Goal: Information Seeking & Learning: Learn about a topic

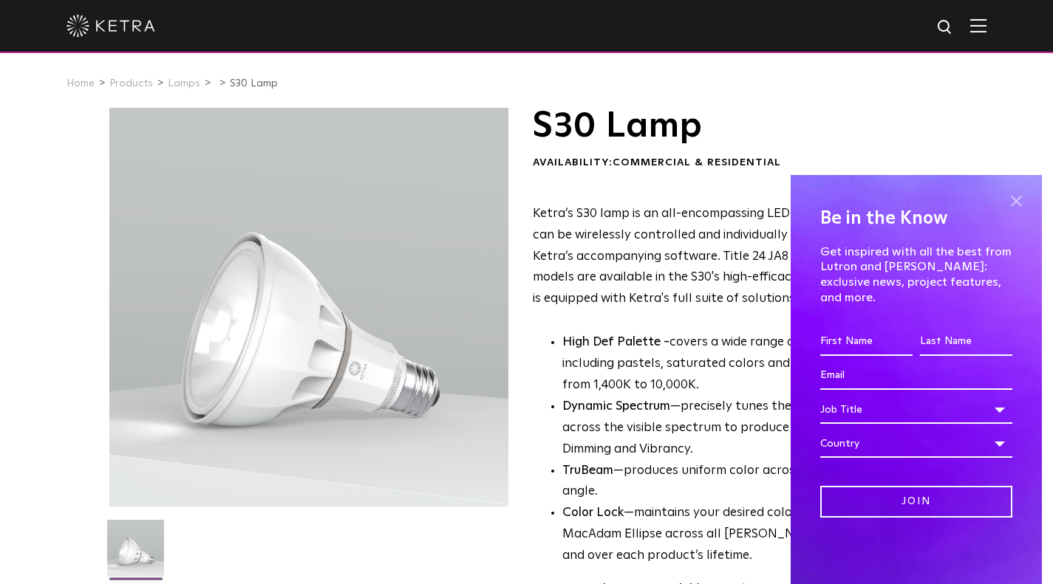
click at [1014, 210] on span at bounding box center [1016, 201] width 22 height 22
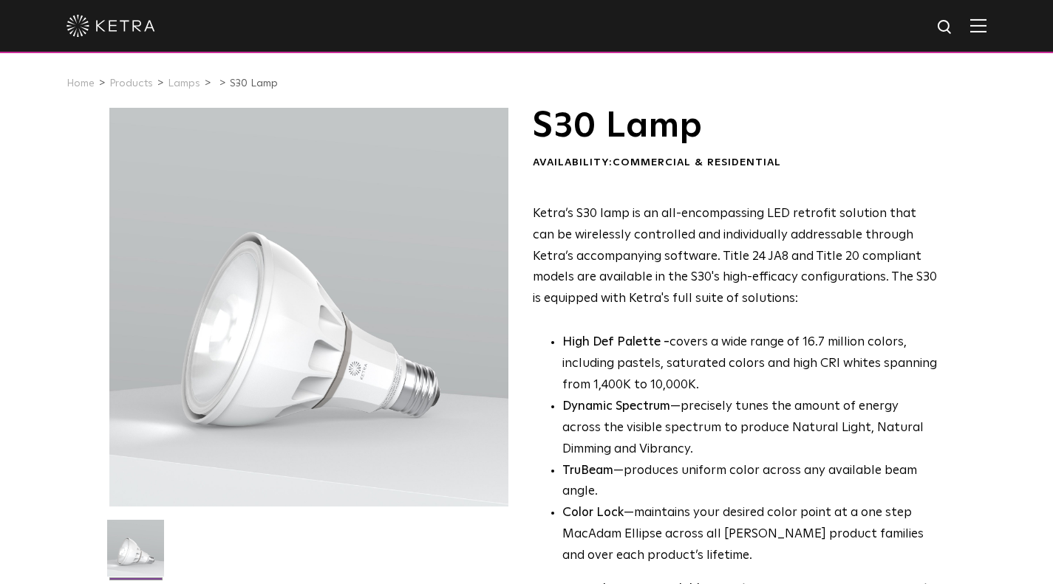
click at [983, 27] on img at bounding box center [978, 25] width 16 height 14
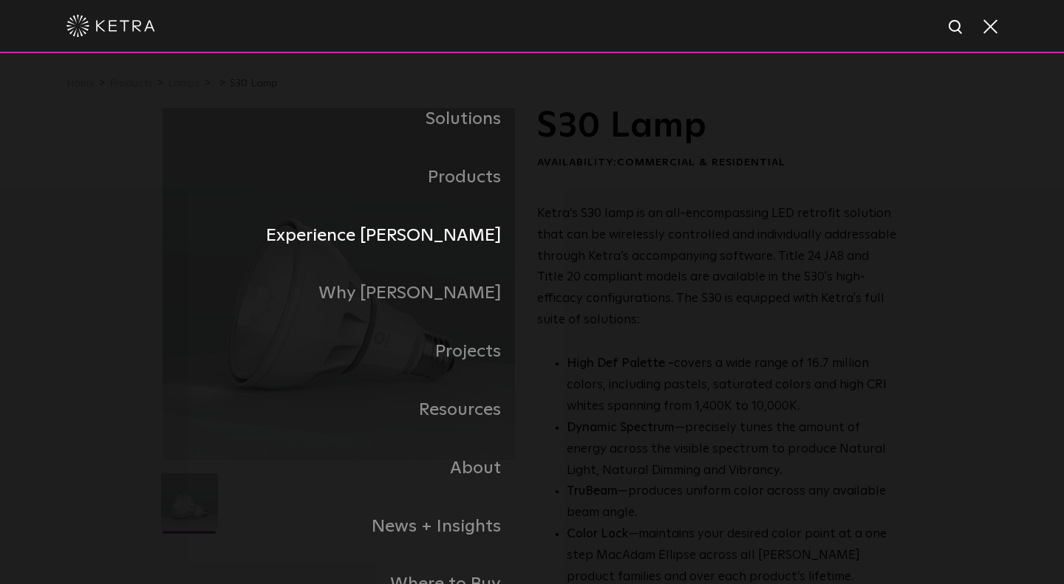
click at [482, 243] on link "Experience [PERSON_NAME]" at bounding box center [347, 236] width 369 height 58
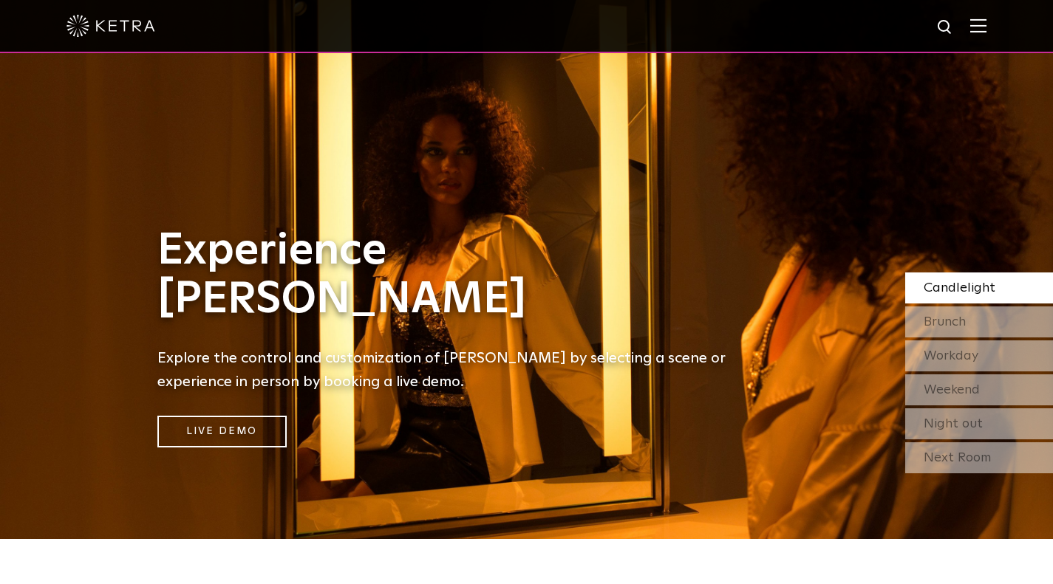
scroll to position [48, 0]
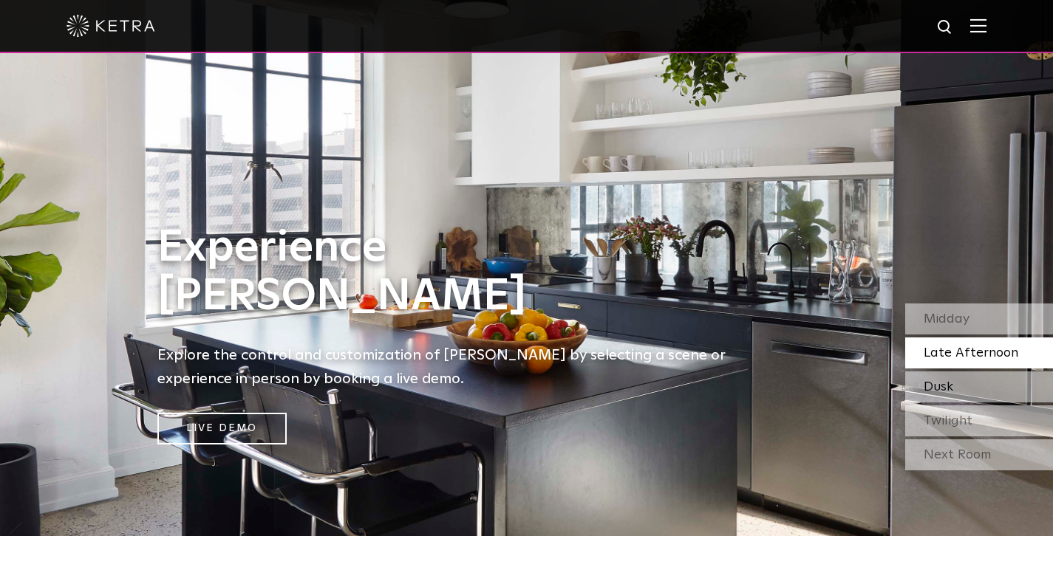
click at [943, 389] on span "Dusk" at bounding box center [939, 387] width 30 height 13
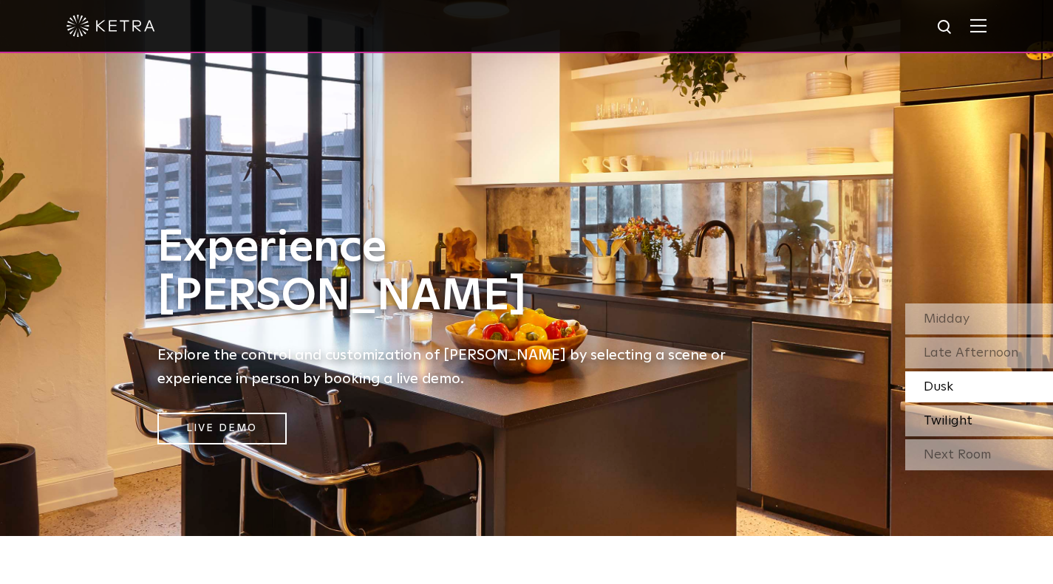
click at [940, 414] on span "Twilight" at bounding box center [948, 420] width 49 height 13
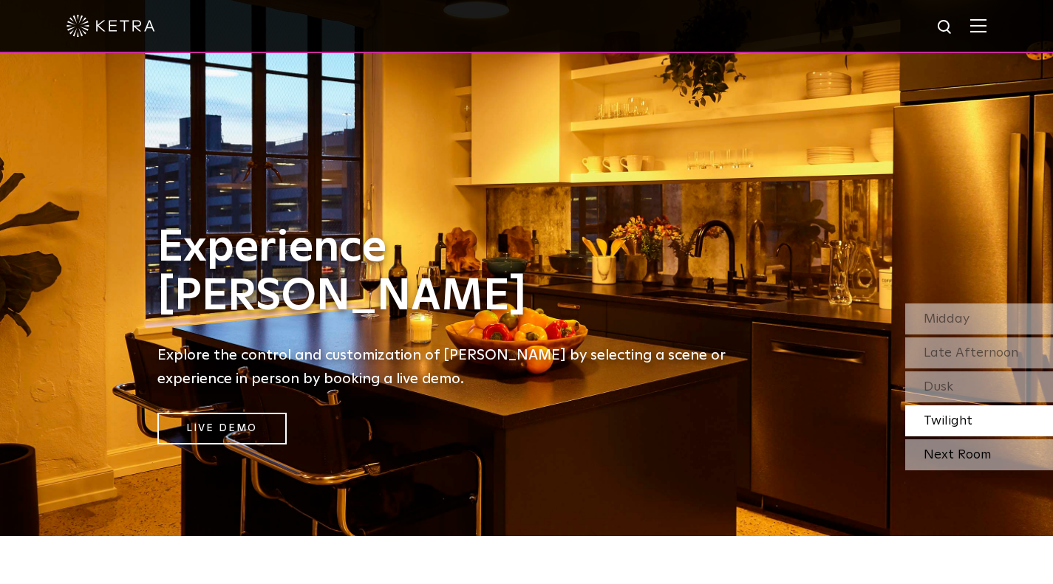
click at [938, 457] on div "Next Room" at bounding box center [979, 455] width 148 height 31
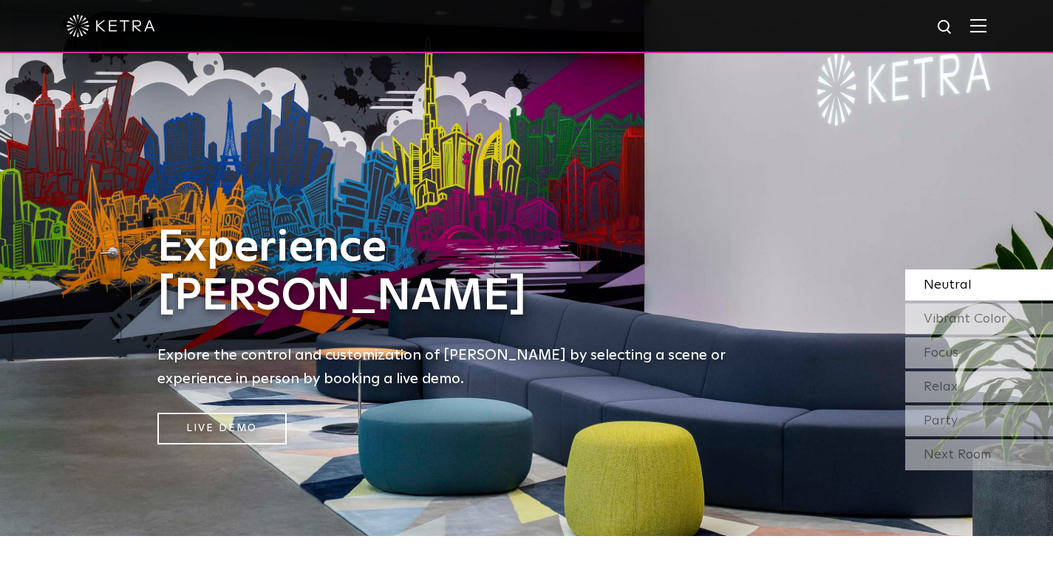
click at [641, 238] on div "Experience Ketra Explore the control and customization of Ketra by selecting a …" at bounding box center [452, 244] width 905 height 584
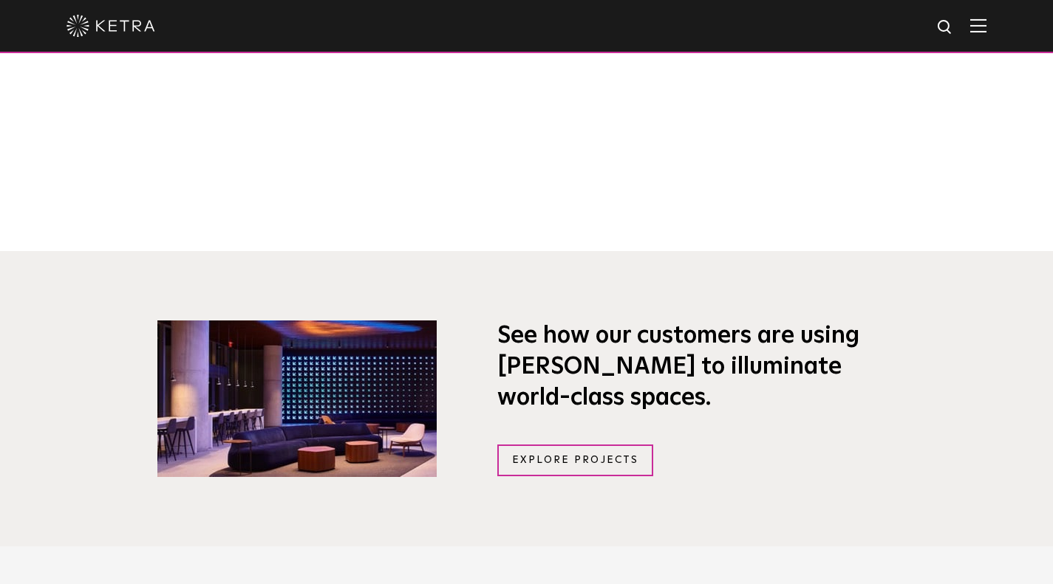
scroll to position [882, 0]
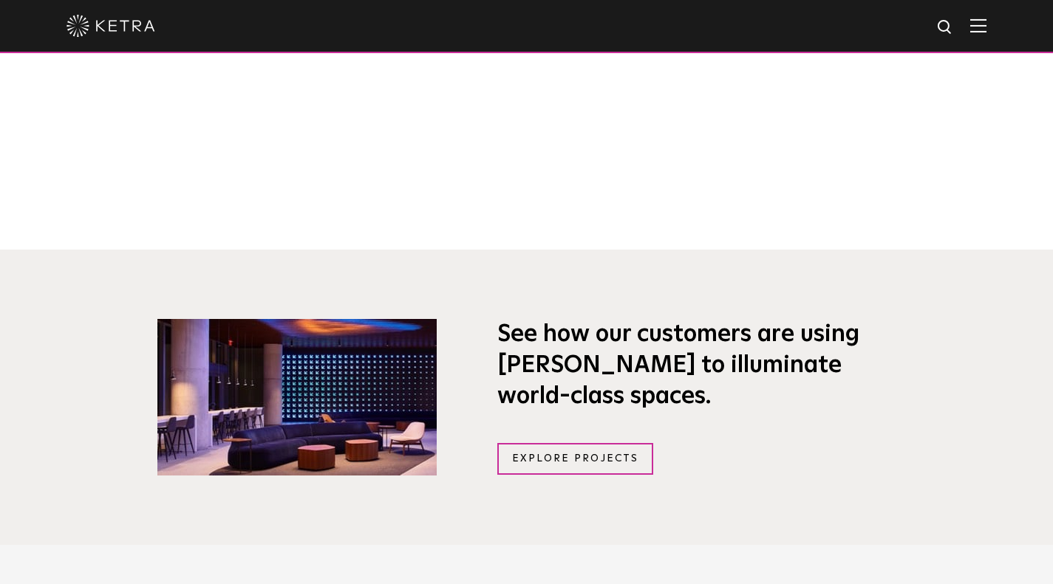
click at [270, 392] on img at bounding box center [296, 397] width 279 height 157
click at [556, 456] on link "Explore Projects" at bounding box center [575, 459] width 157 height 32
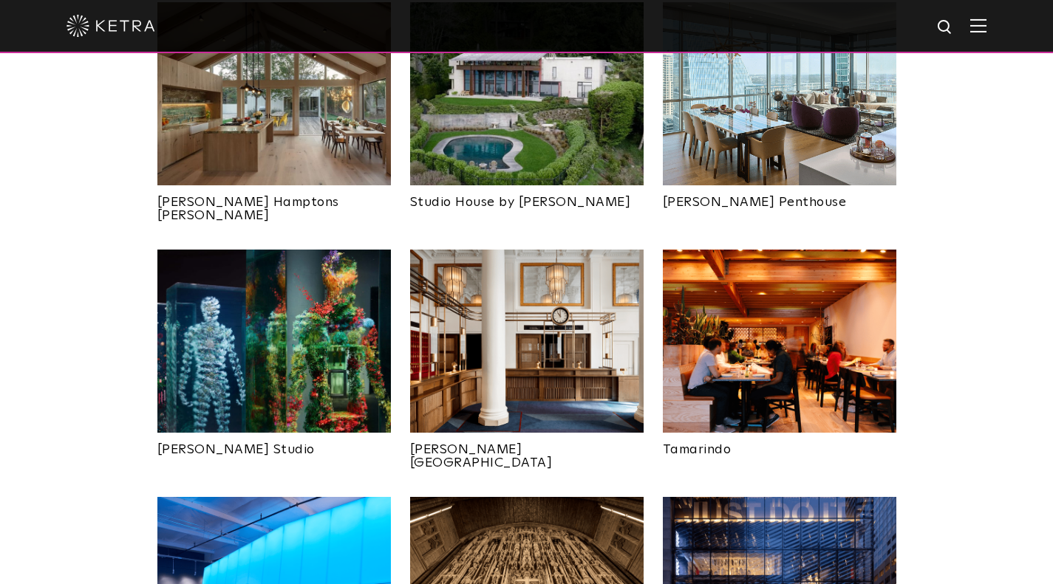
scroll to position [675, 0]
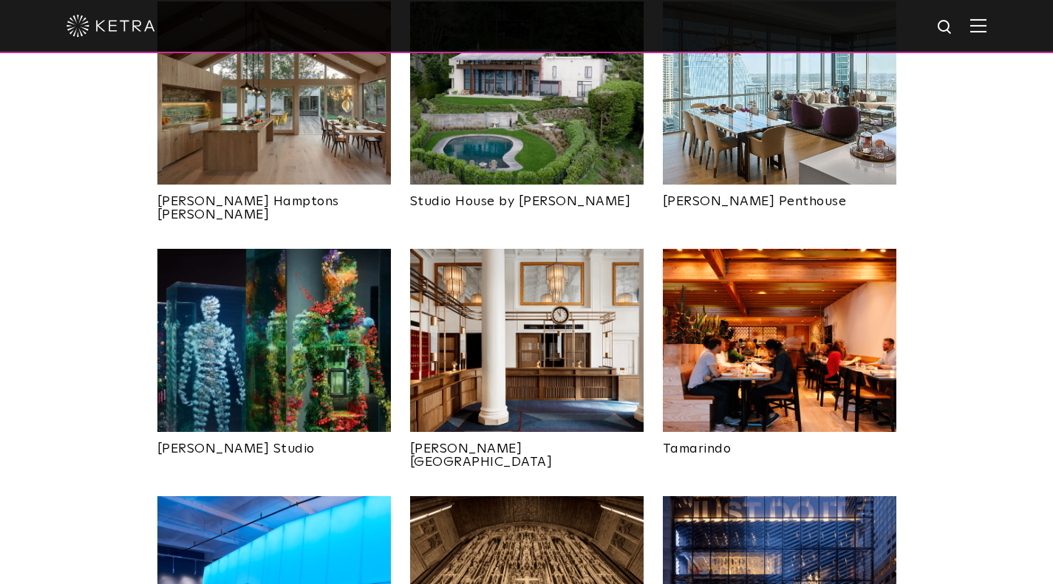
click at [339, 318] on img at bounding box center [273, 340] width 233 height 183
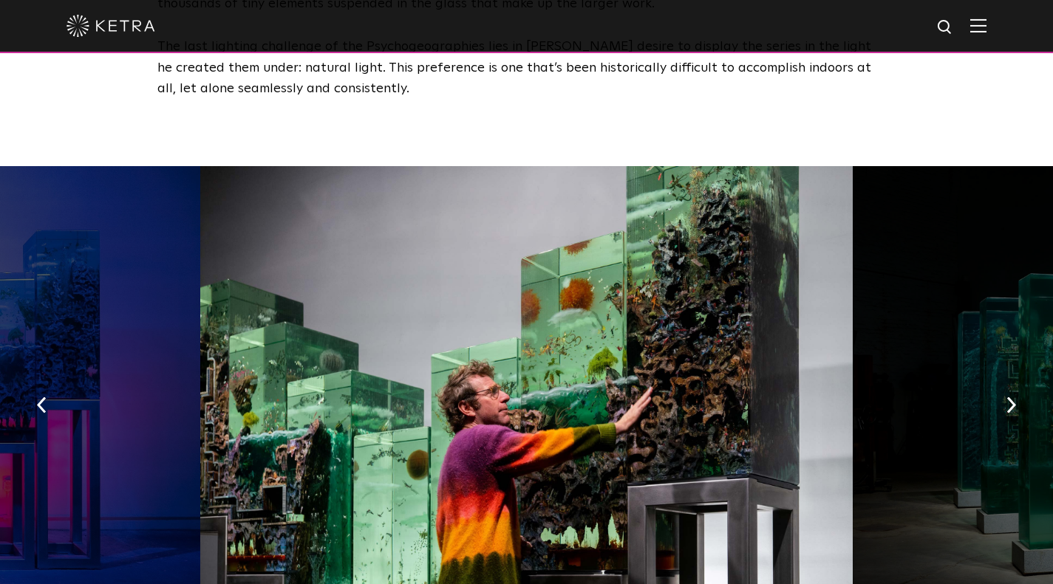
scroll to position [2143, 0]
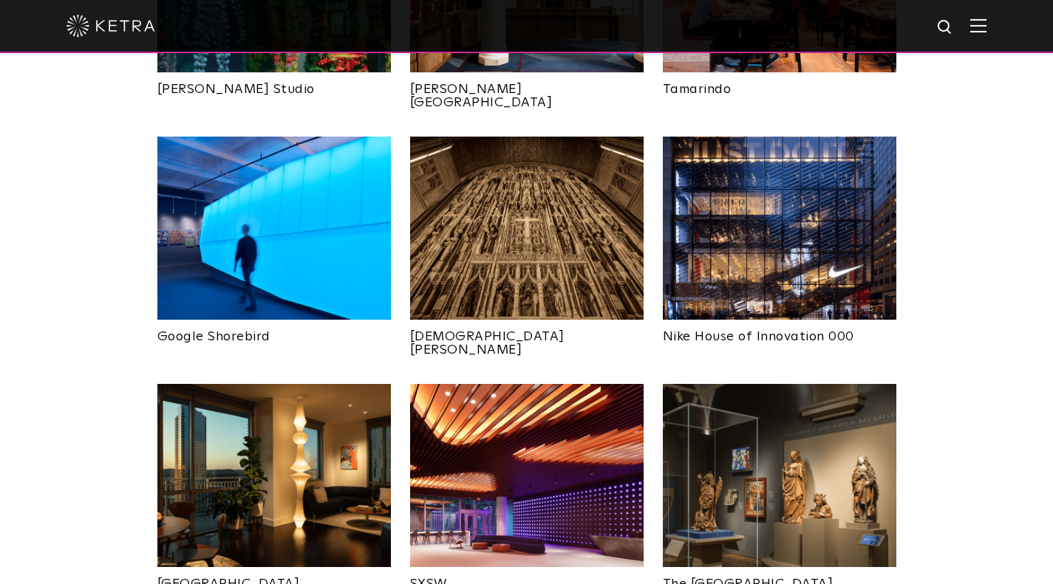
scroll to position [1037, 0]
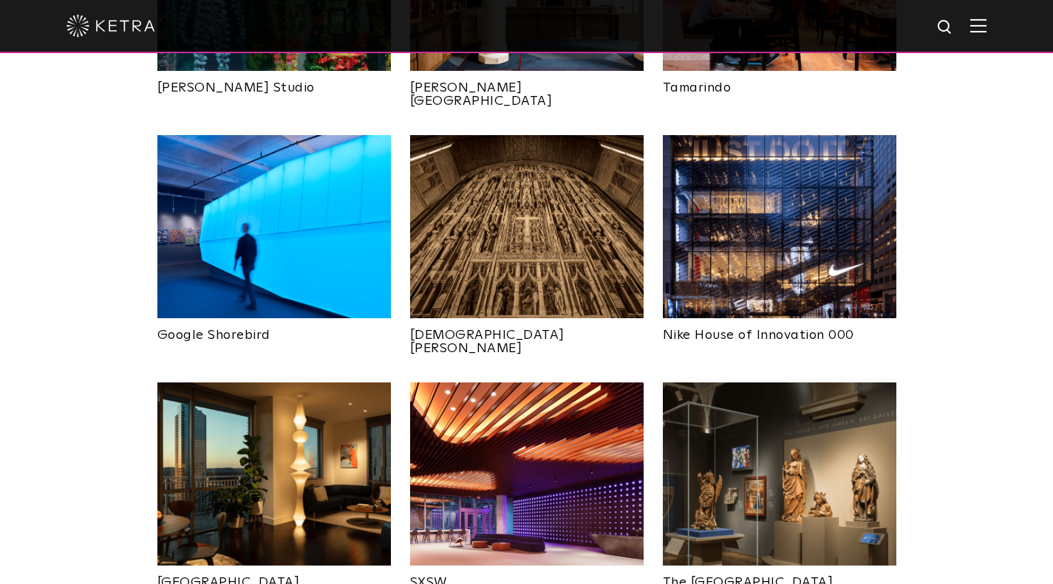
click at [324, 391] on img at bounding box center [273, 474] width 233 height 183
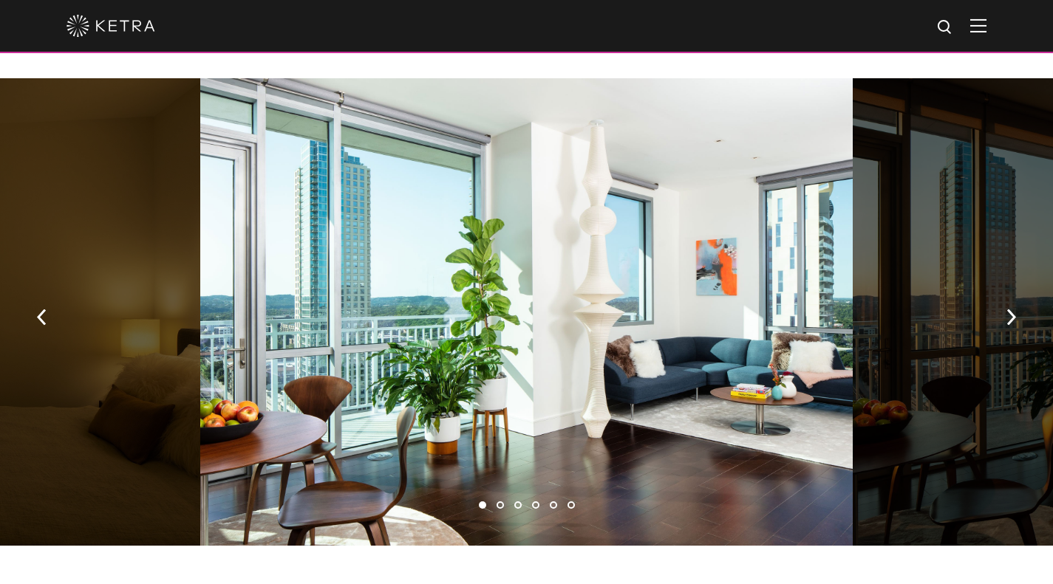
scroll to position [997, 0]
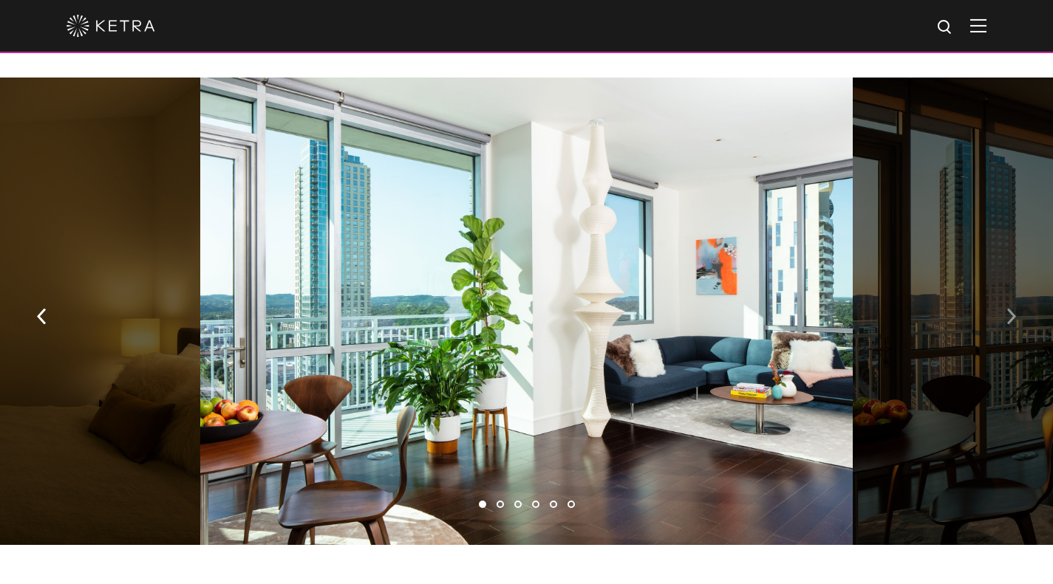
click at [1014, 290] on button "button" at bounding box center [1011, 315] width 32 height 51
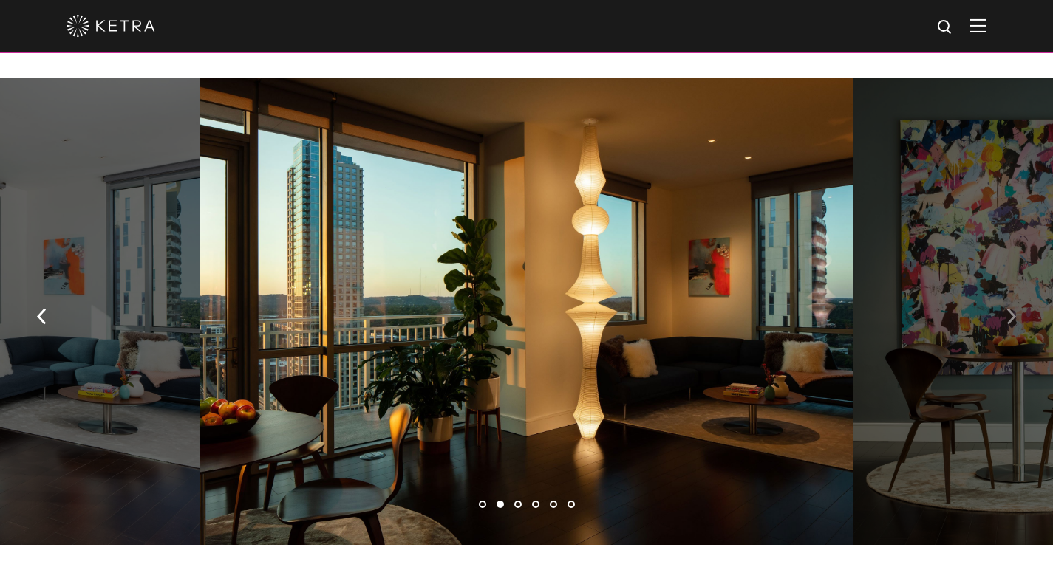
click at [1005, 297] on button "button" at bounding box center [1011, 315] width 32 height 51
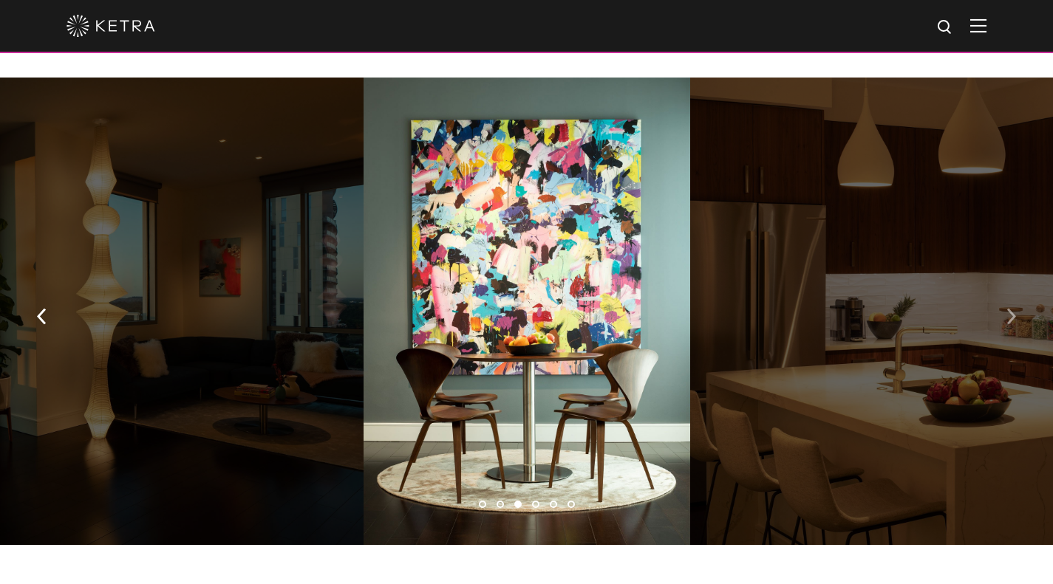
click at [1005, 297] on button "button" at bounding box center [1011, 315] width 32 height 51
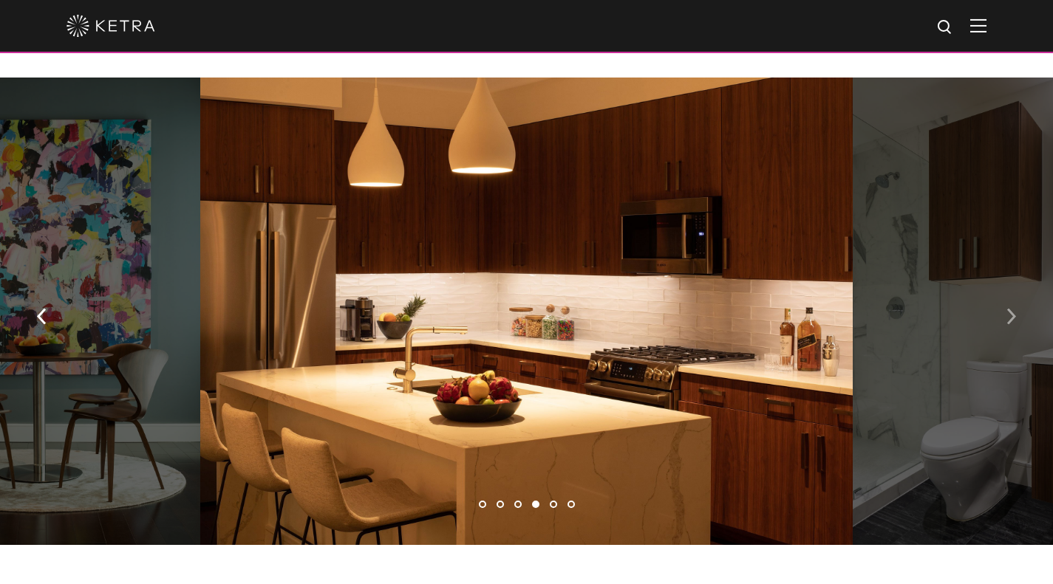
click at [1005, 297] on button "button" at bounding box center [1011, 315] width 32 height 51
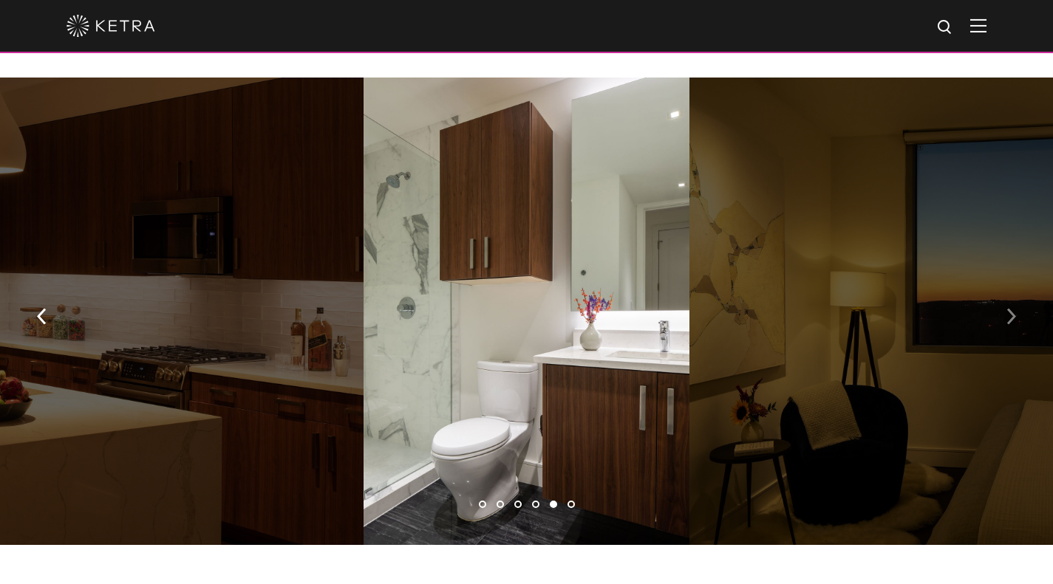
click at [1005, 297] on button "button" at bounding box center [1011, 315] width 32 height 51
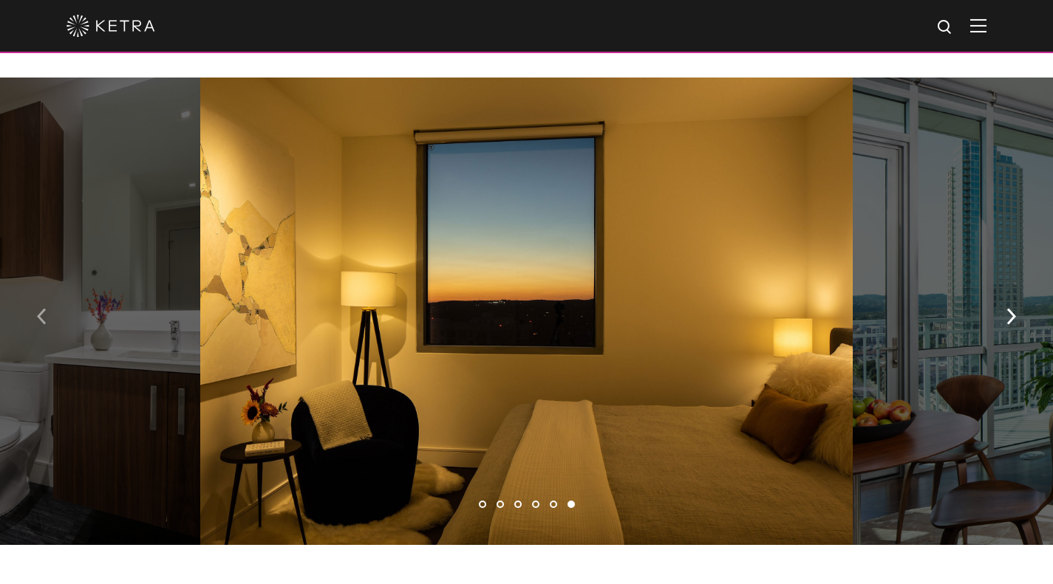
click at [50, 290] on button "button" at bounding box center [42, 315] width 32 height 51
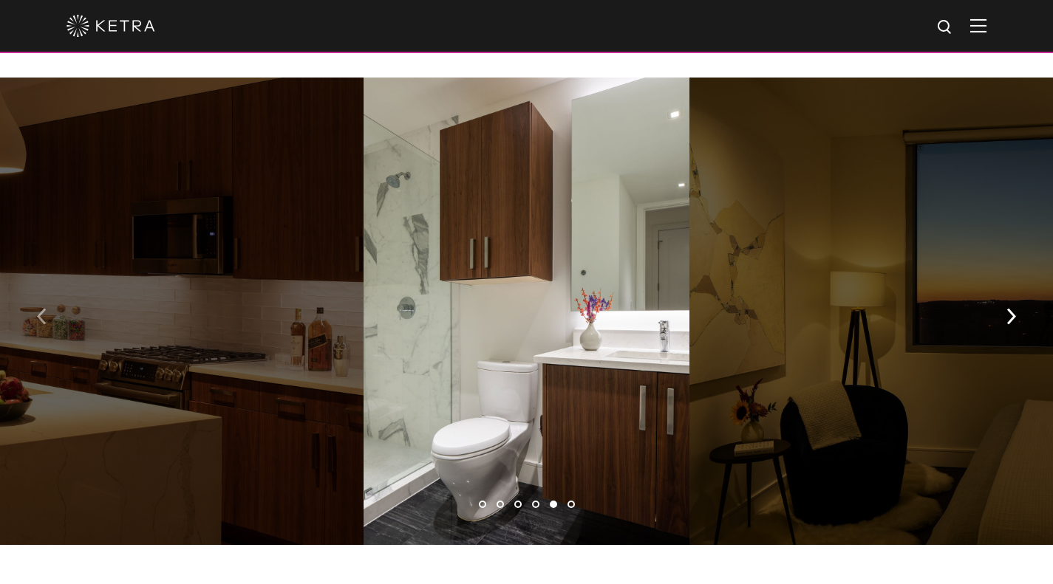
click at [50, 290] on button "button" at bounding box center [42, 315] width 32 height 51
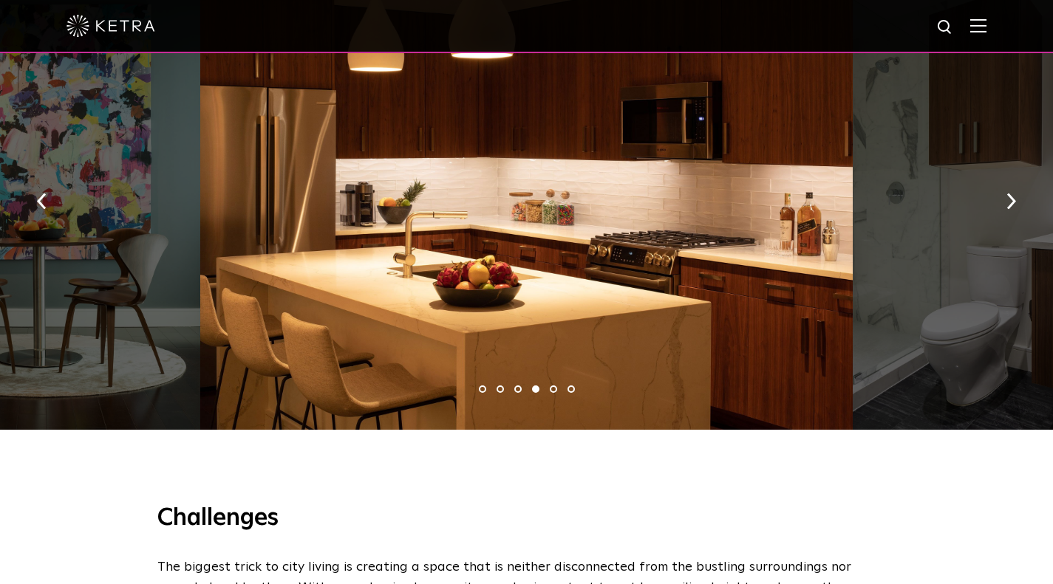
scroll to position [1054, 0]
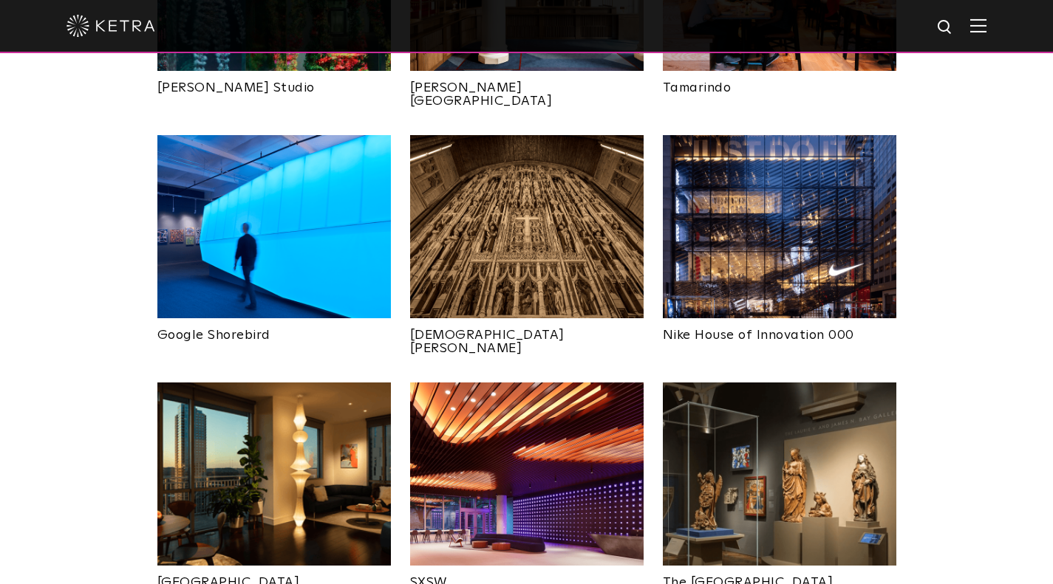
click at [528, 412] on img at bounding box center [526, 474] width 233 height 183
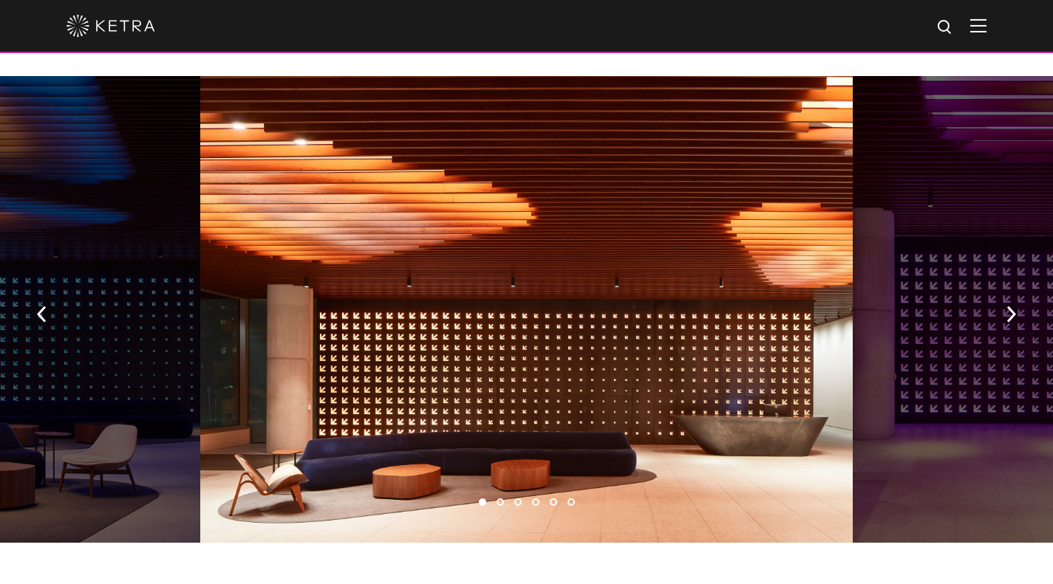
scroll to position [1088, 0]
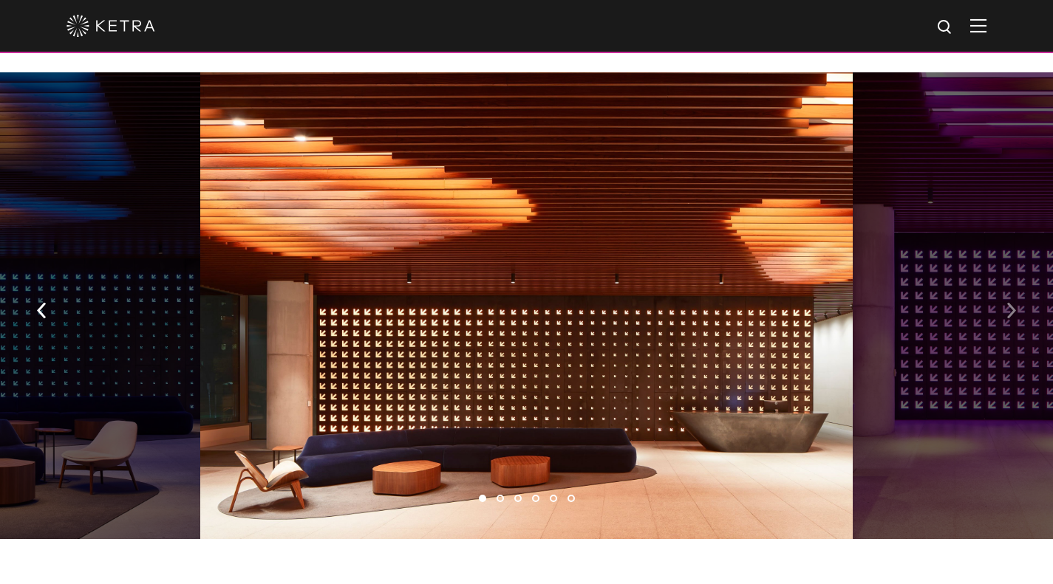
click at [1009, 302] on img "button" at bounding box center [1011, 310] width 10 height 16
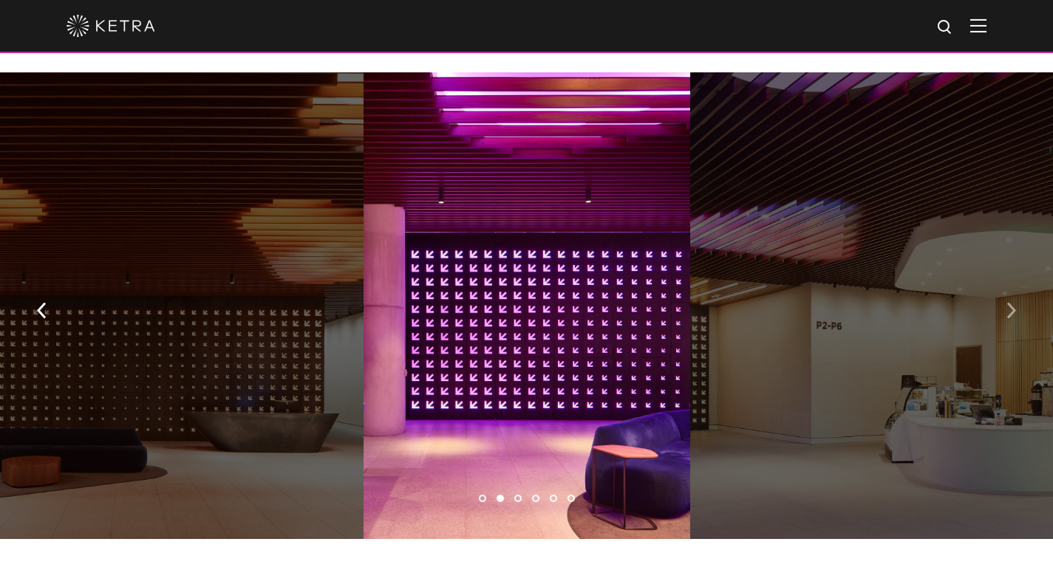
click at [1009, 302] on img "button" at bounding box center [1011, 310] width 10 height 16
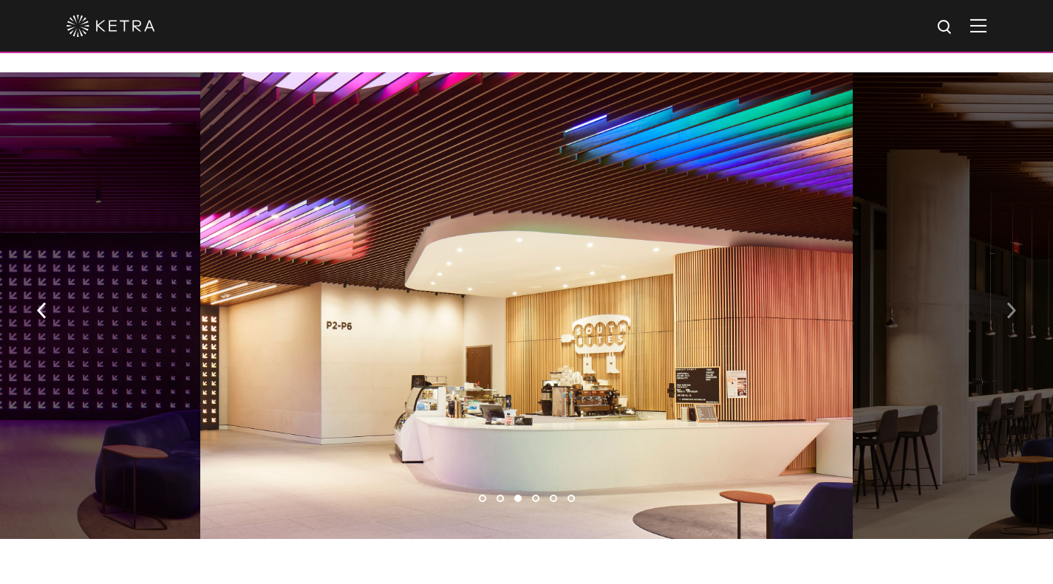
click at [1009, 302] on img "button" at bounding box center [1011, 310] width 10 height 16
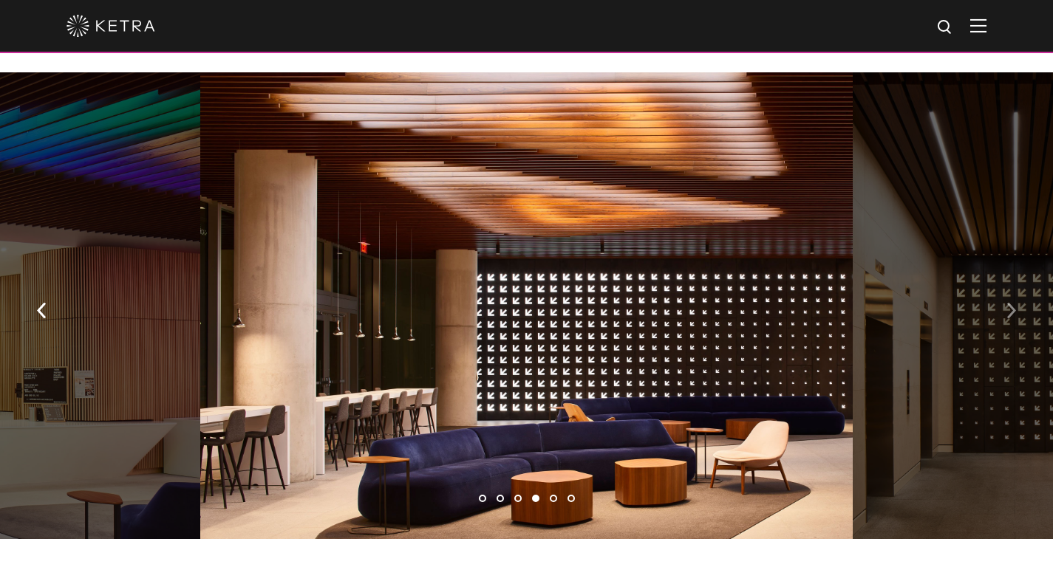
click at [1009, 302] on img "button" at bounding box center [1011, 310] width 10 height 16
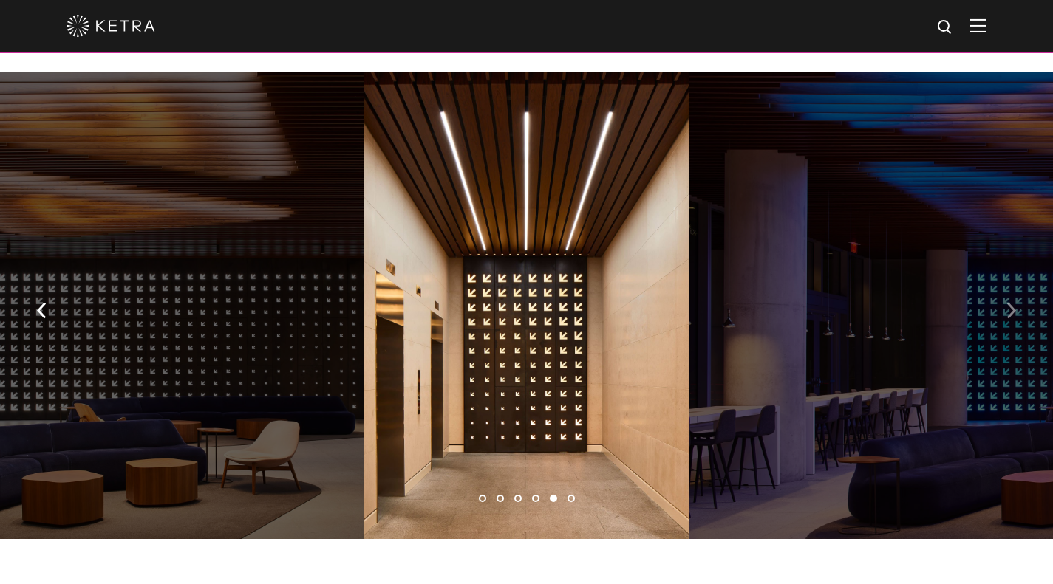
click at [1009, 302] on img "button" at bounding box center [1011, 310] width 10 height 16
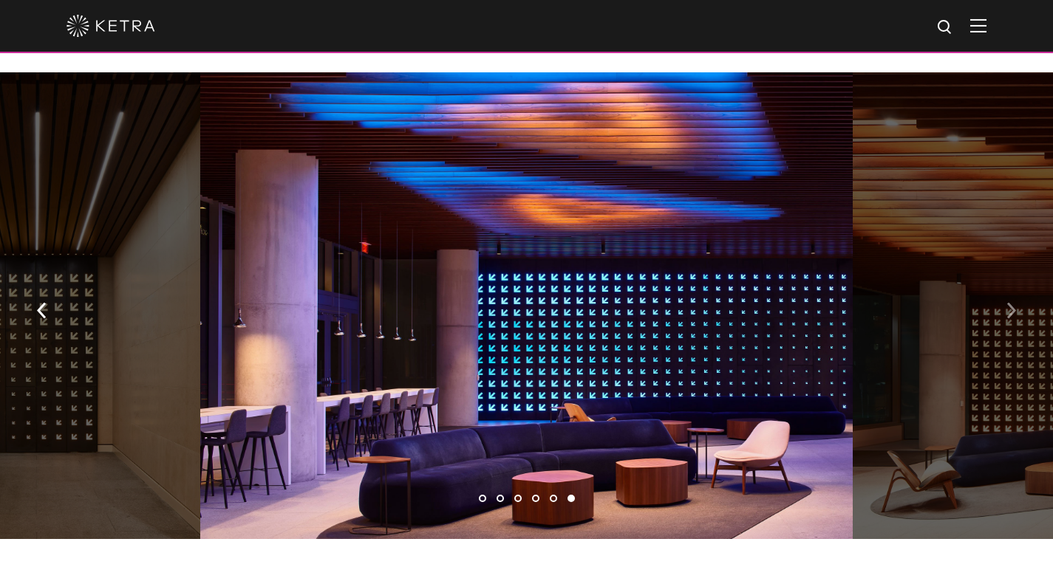
click at [1009, 302] on img "button" at bounding box center [1011, 310] width 10 height 16
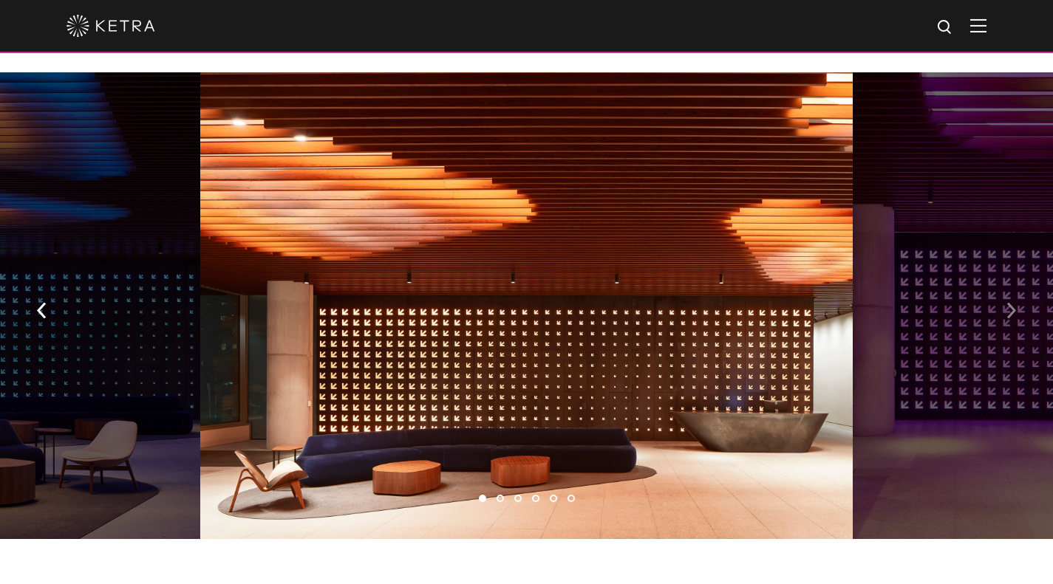
click at [1009, 302] on img "button" at bounding box center [1011, 310] width 10 height 16
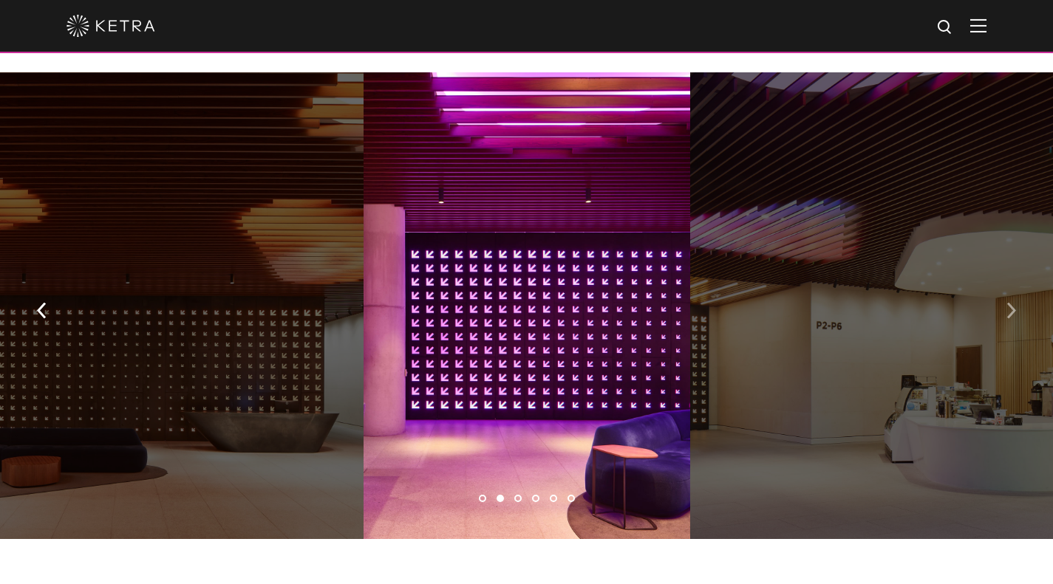
click at [1009, 302] on img "button" at bounding box center [1011, 310] width 10 height 16
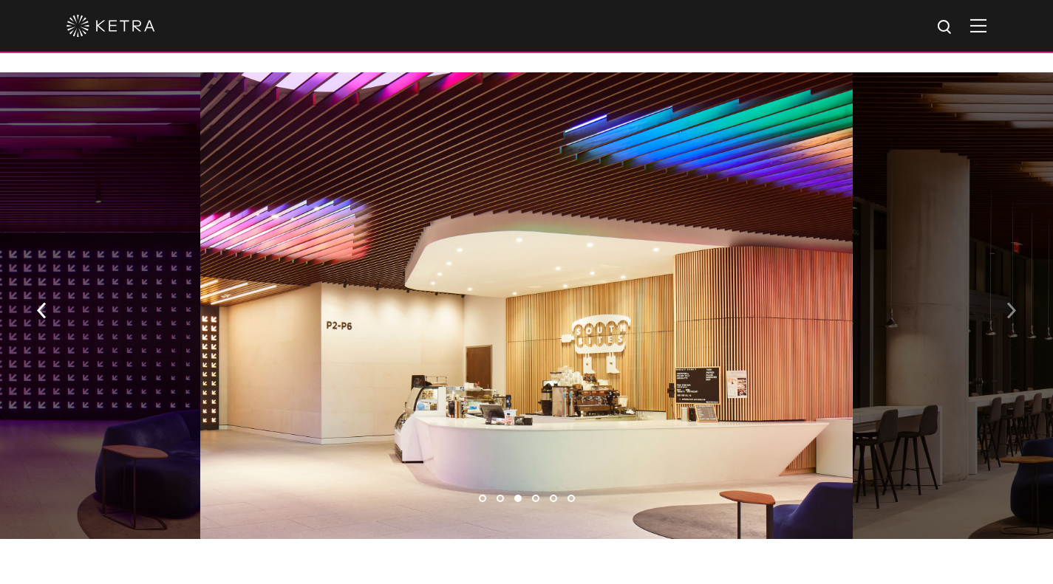
click at [1009, 302] on img "button" at bounding box center [1011, 310] width 10 height 16
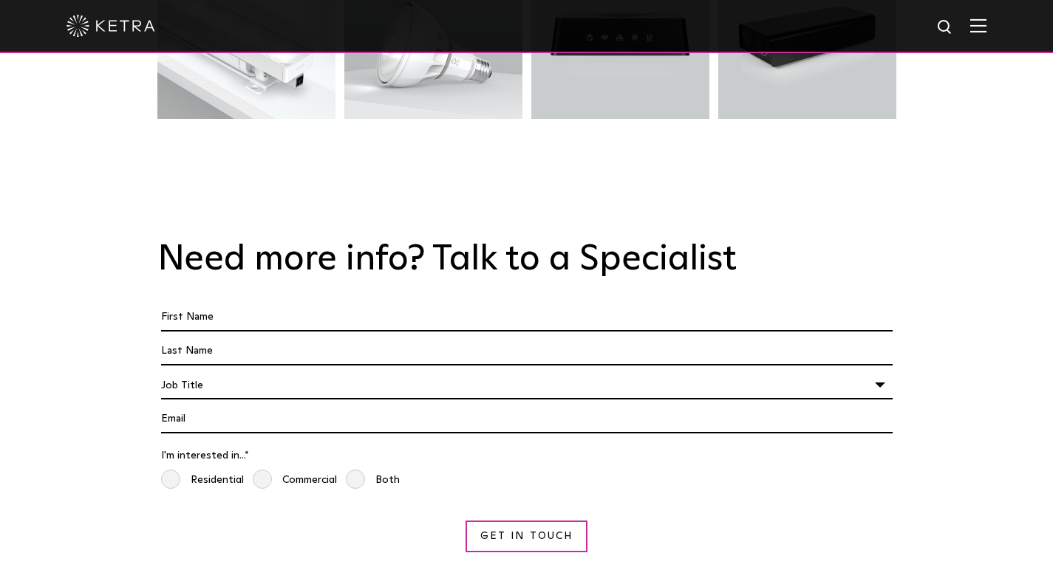
scroll to position [3122, 0]
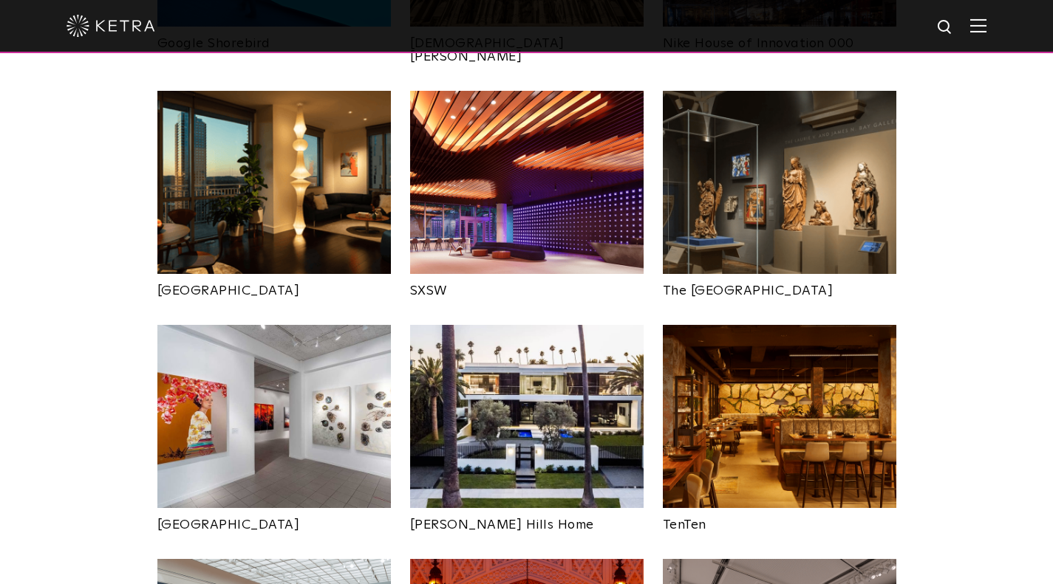
scroll to position [1330, 0]
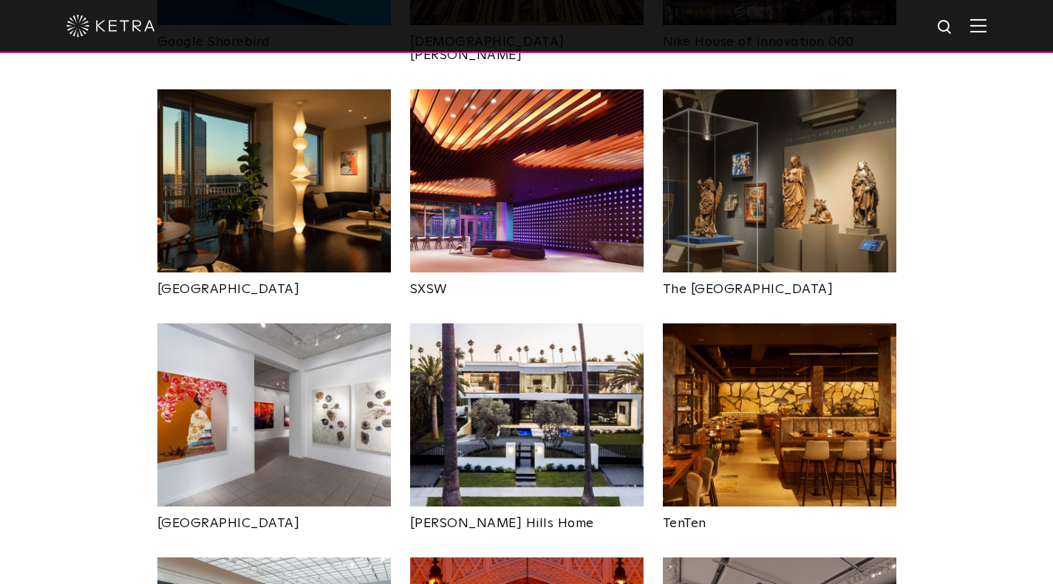
click at [308, 372] on img at bounding box center [273, 415] width 233 height 183
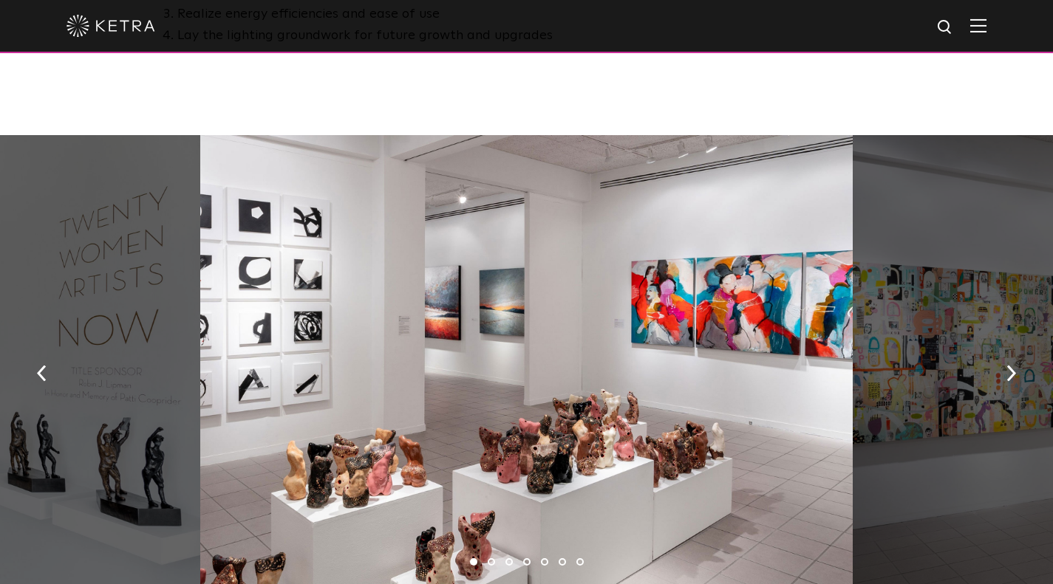
scroll to position [1122, 0]
click at [1007, 352] on button "button" at bounding box center [1011, 373] width 32 height 51
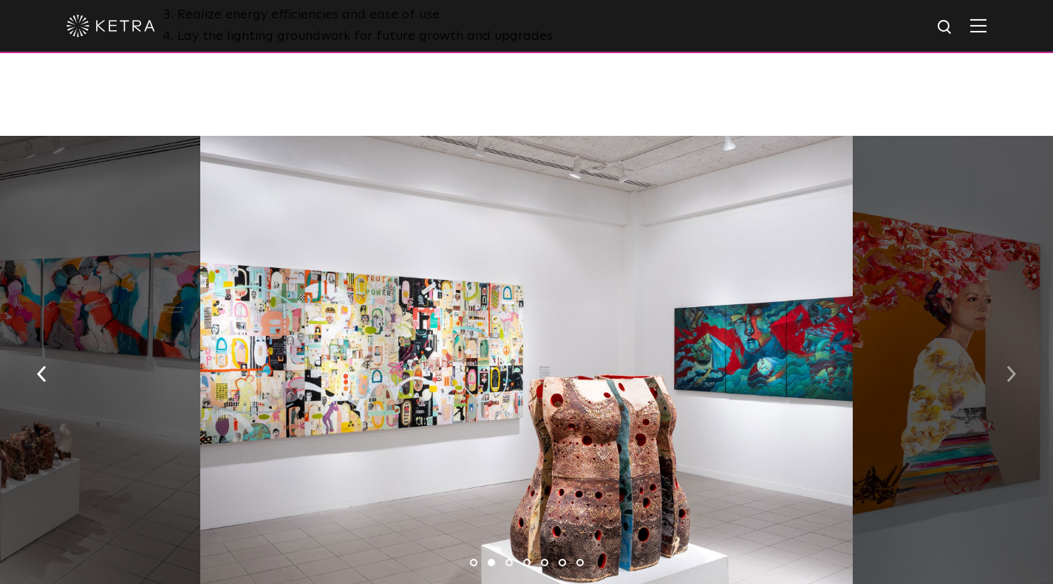
click at [1007, 352] on button "button" at bounding box center [1011, 373] width 32 height 51
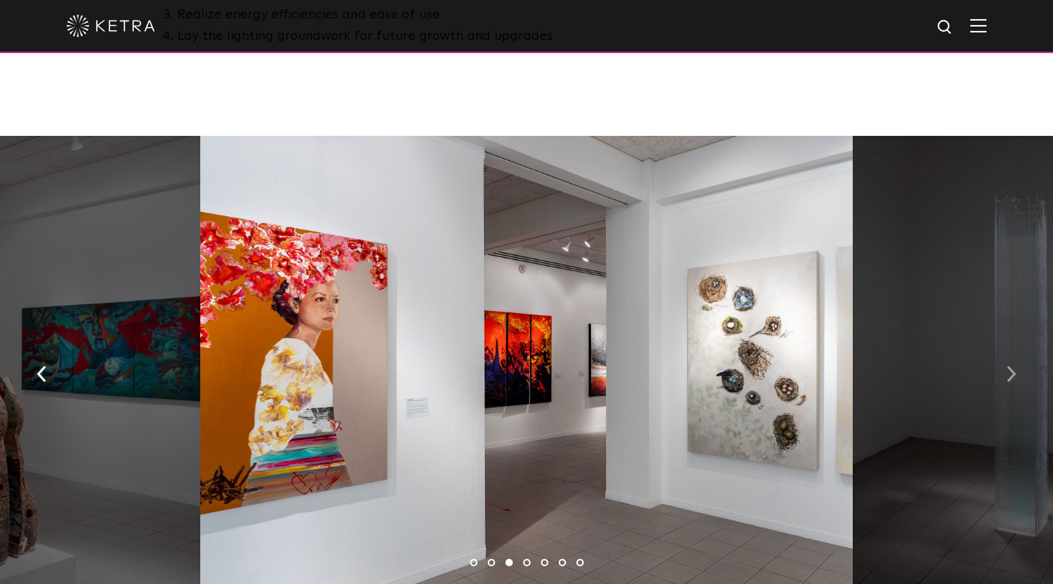
click at [1008, 353] on button "button" at bounding box center [1011, 373] width 32 height 51
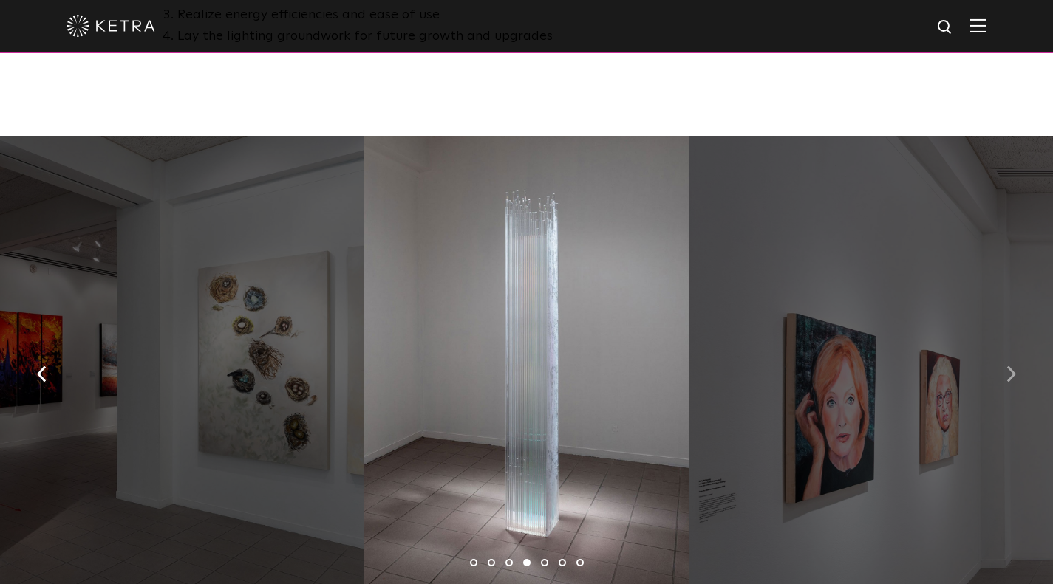
click at [1008, 353] on button "button" at bounding box center [1011, 373] width 32 height 51
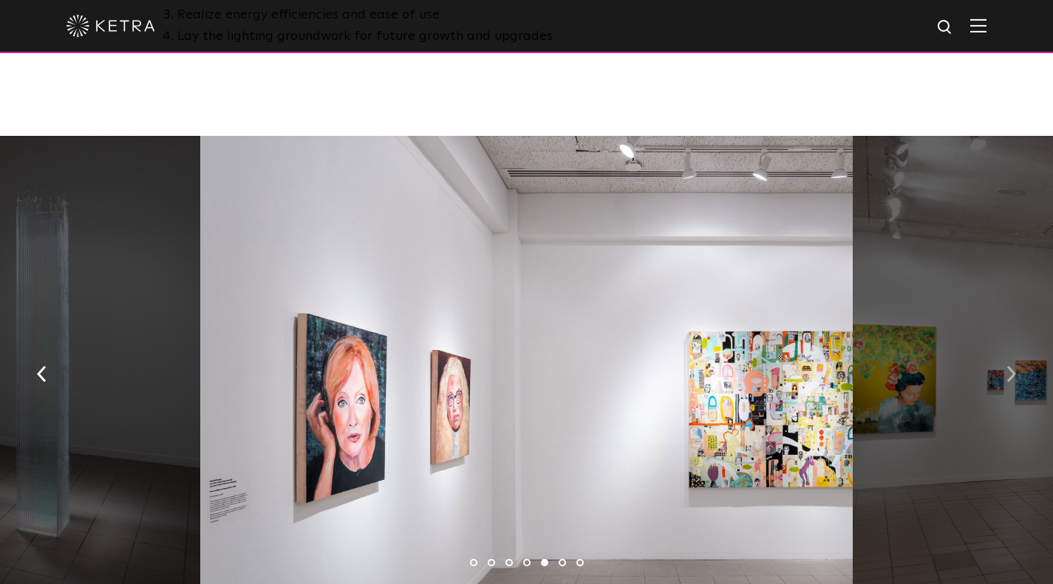
click at [1008, 353] on button "button" at bounding box center [1011, 373] width 32 height 51
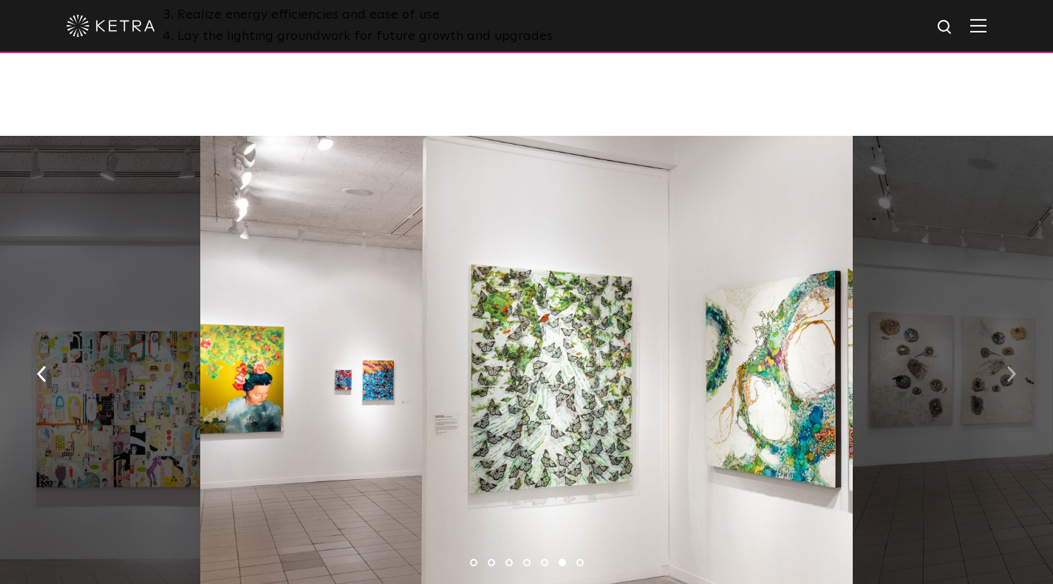
click at [1008, 353] on button "button" at bounding box center [1011, 373] width 32 height 51
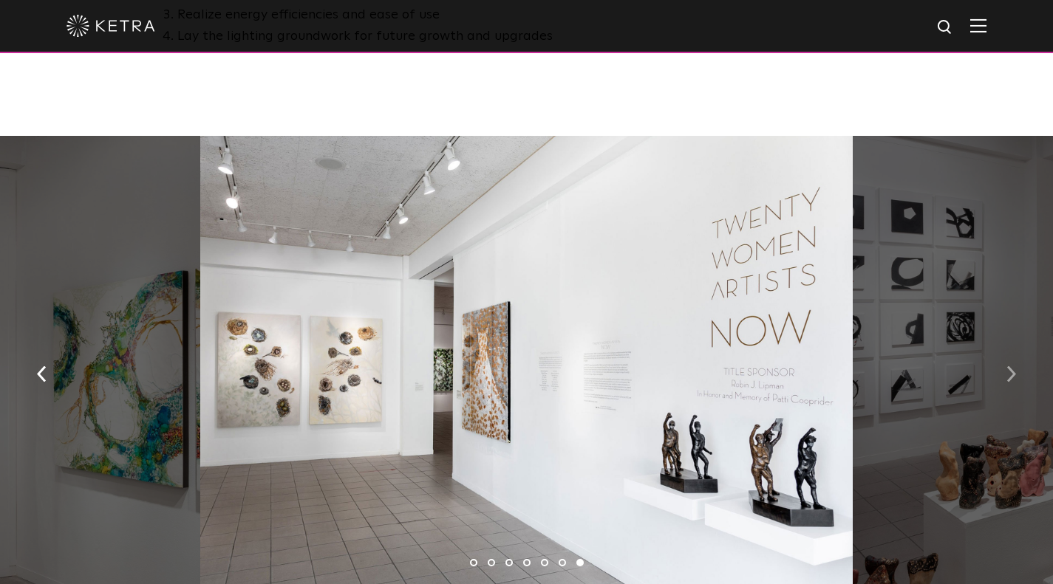
click at [1008, 353] on button "button" at bounding box center [1011, 373] width 32 height 51
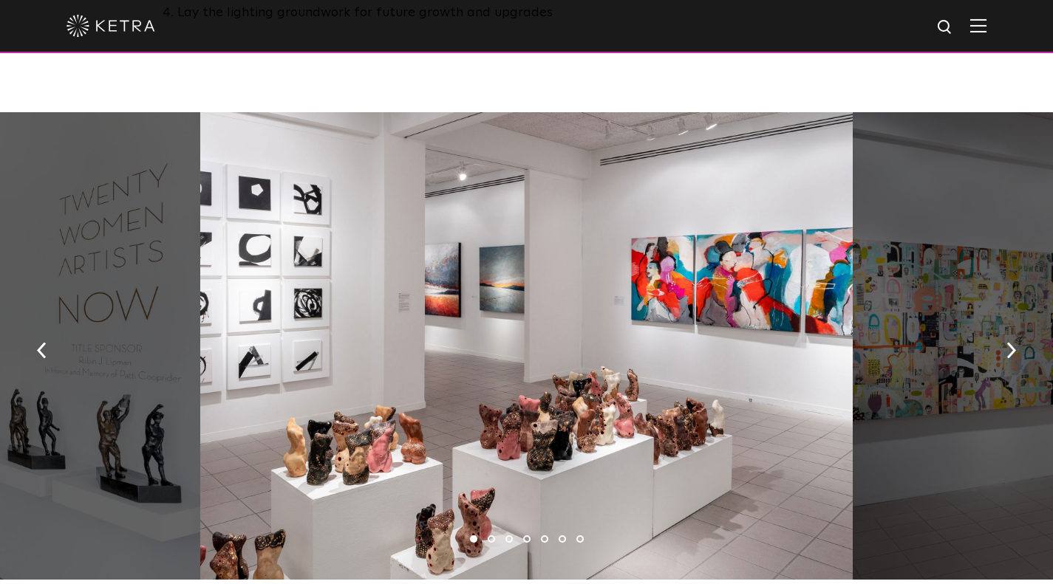
scroll to position [1141, 0]
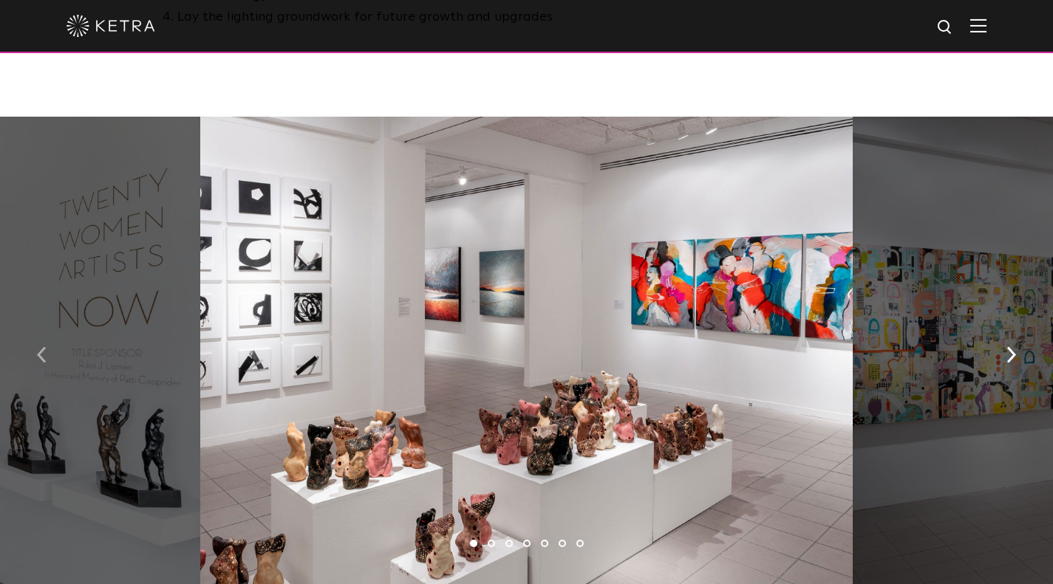
click at [48, 335] on button "button" at bounding box center [42, 354] width 32 height 51
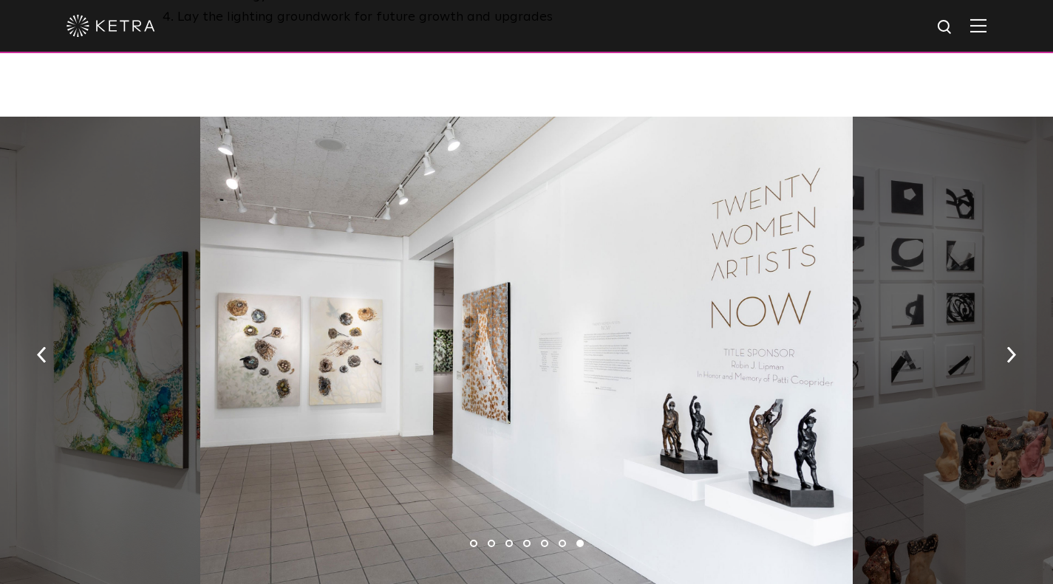
click at [794, 437] on div at bounding box center [526, 351] width 652 height 468
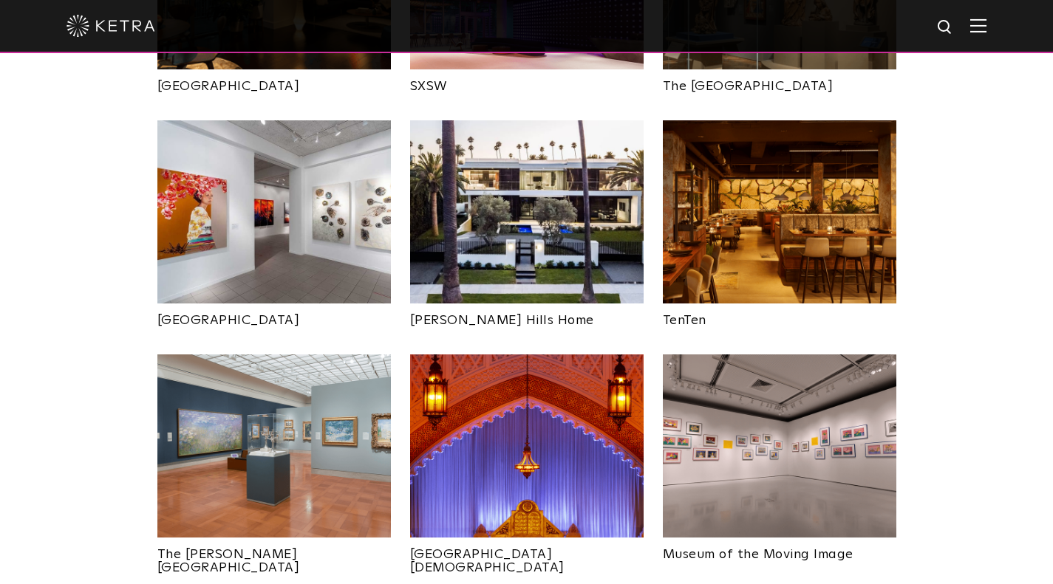
scroll to position [1534, 0]
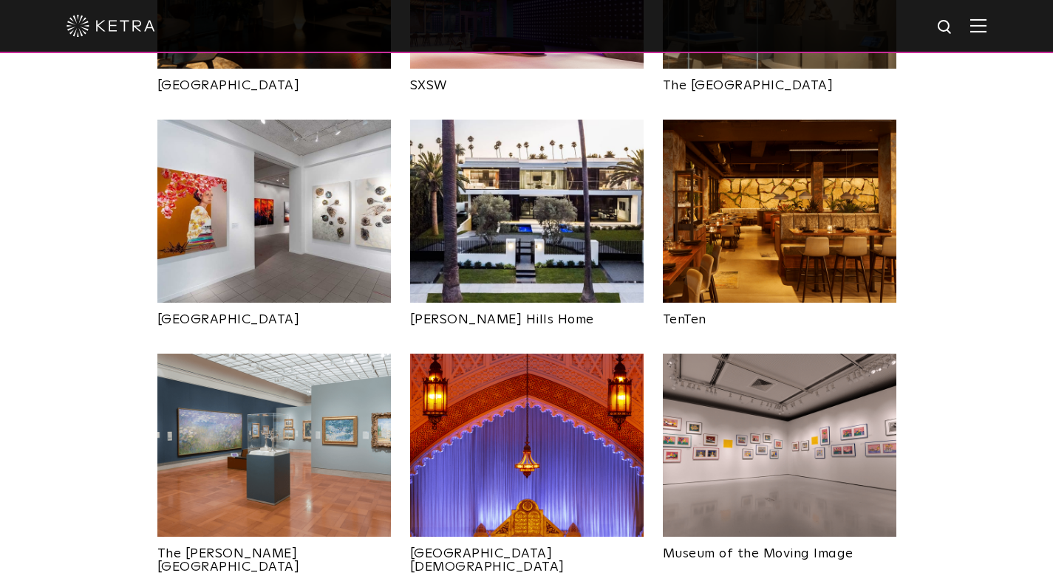
click at [736, 153] on img at bounding box center [779, 211] width 233 height 183
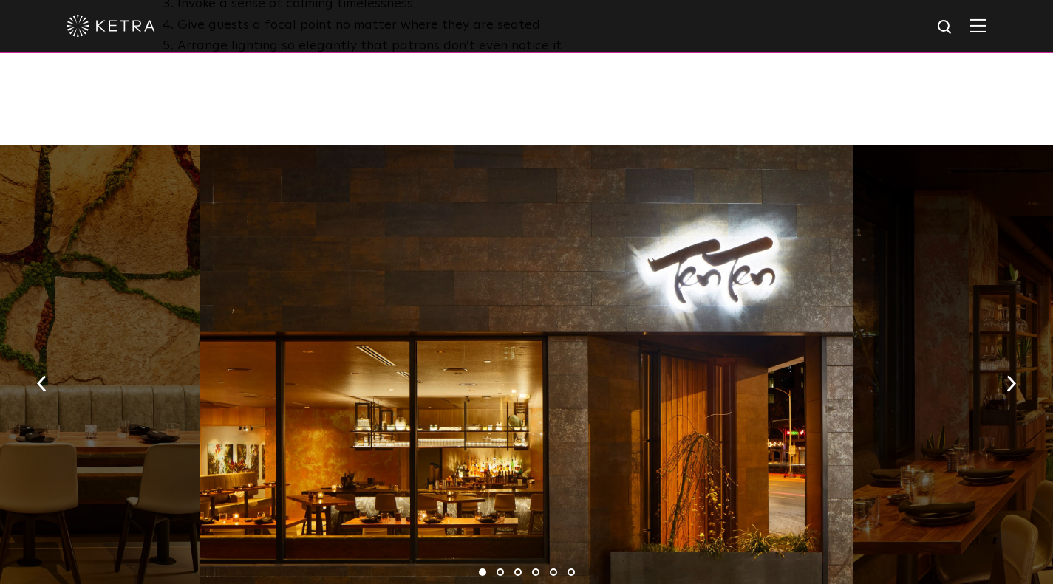
scroll to position [950, 0]
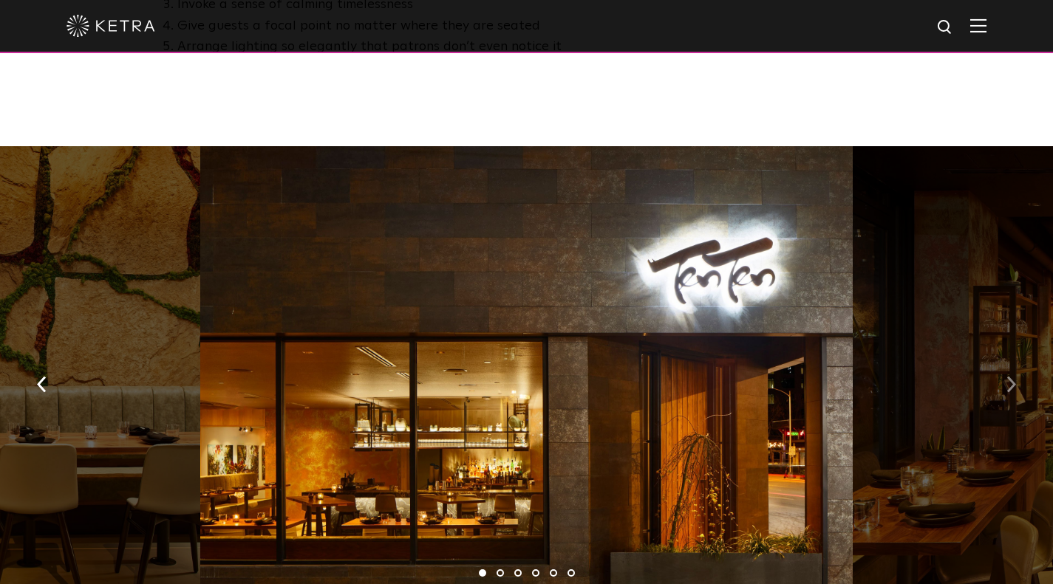
click at [1005, 378] on button "button" at bounding box center [1011, 383] width 32 height 51
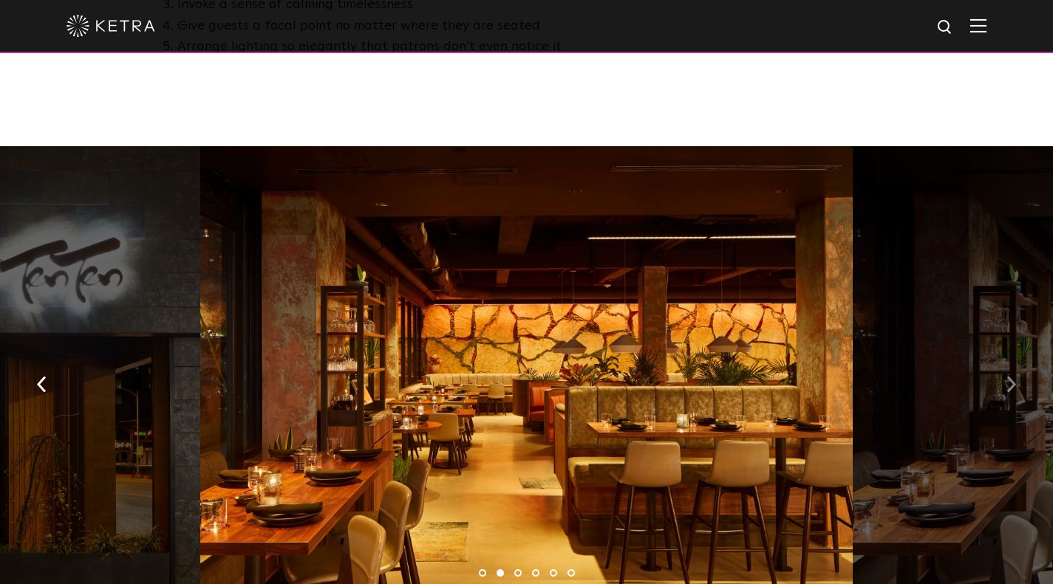
click at [1005, 378] on button "button" at bounding box center [1011, 383] width 32 height 51
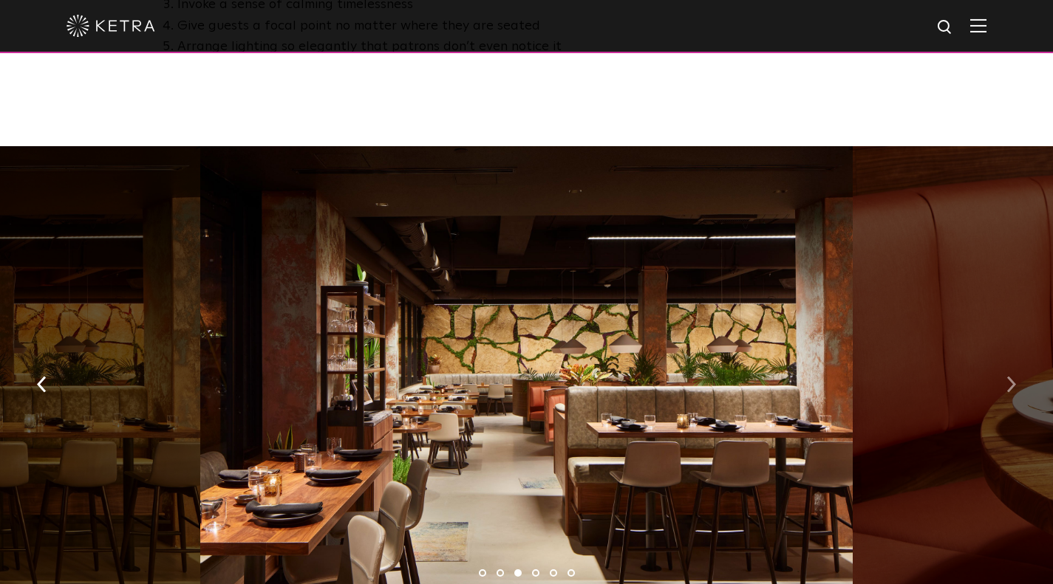
click at [1005, 378] on button "button" at bounding box center [1011, 383] width 32 height 51
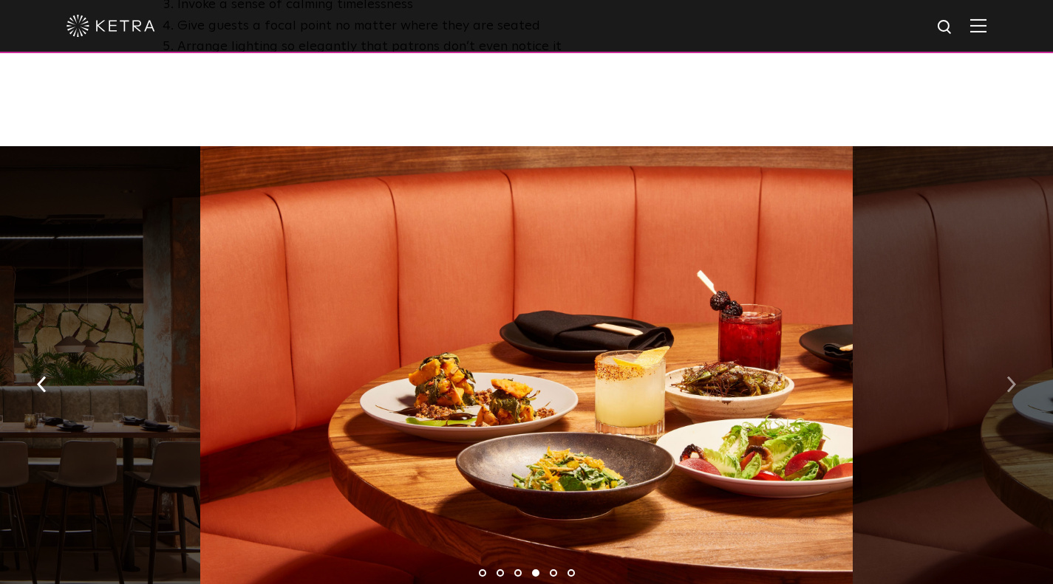
click at [1005, 378] on button "button" at bounding box center [1011, 383] width 32 height 51
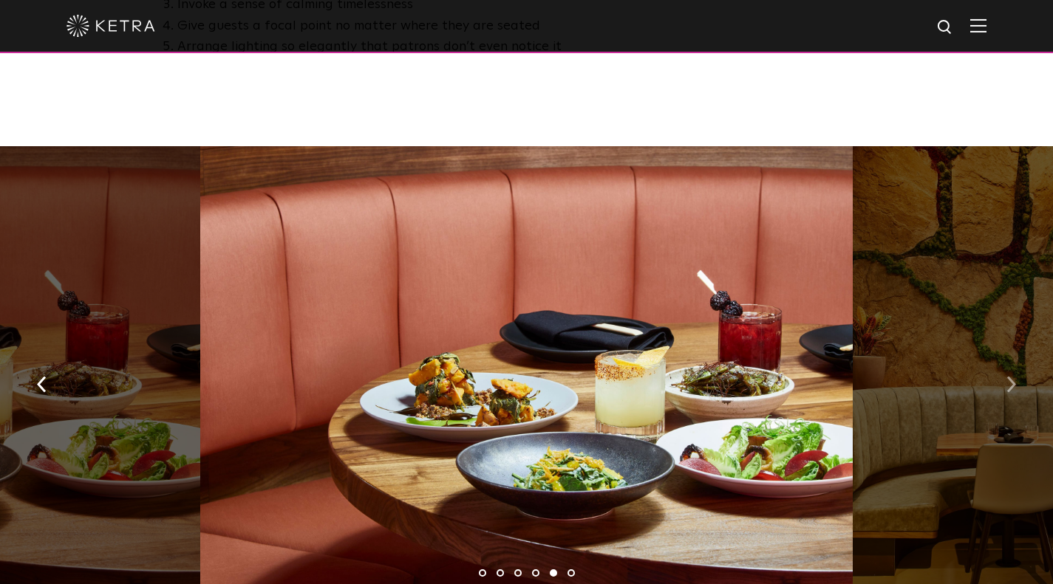
click at [1005, 378] on button "button" at bounding box center [1011, 383] width 32 height 51
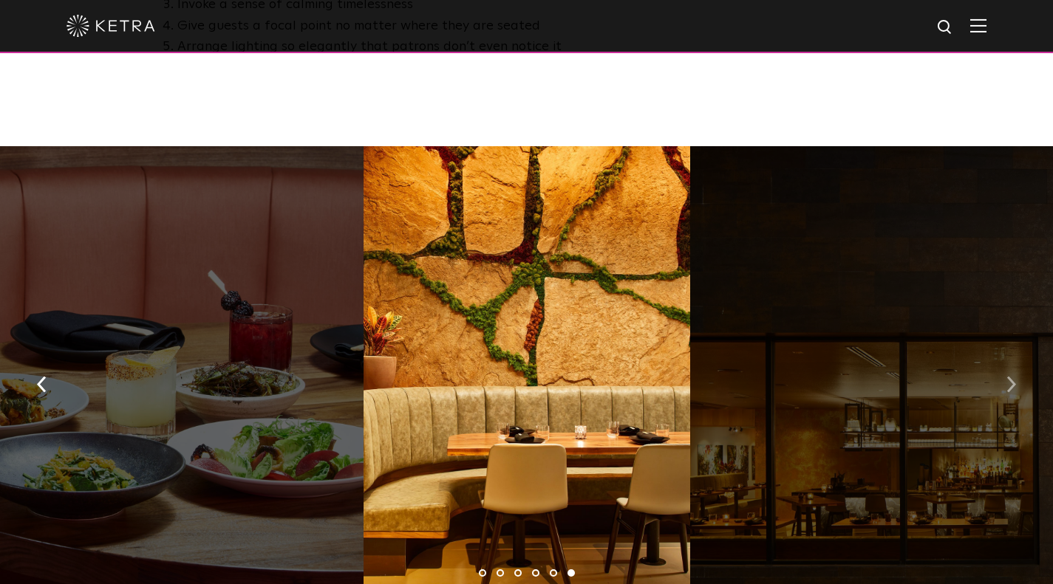
click at [1005, 378] on button "button" at bounding box center [1011, 383] width 32 height 51
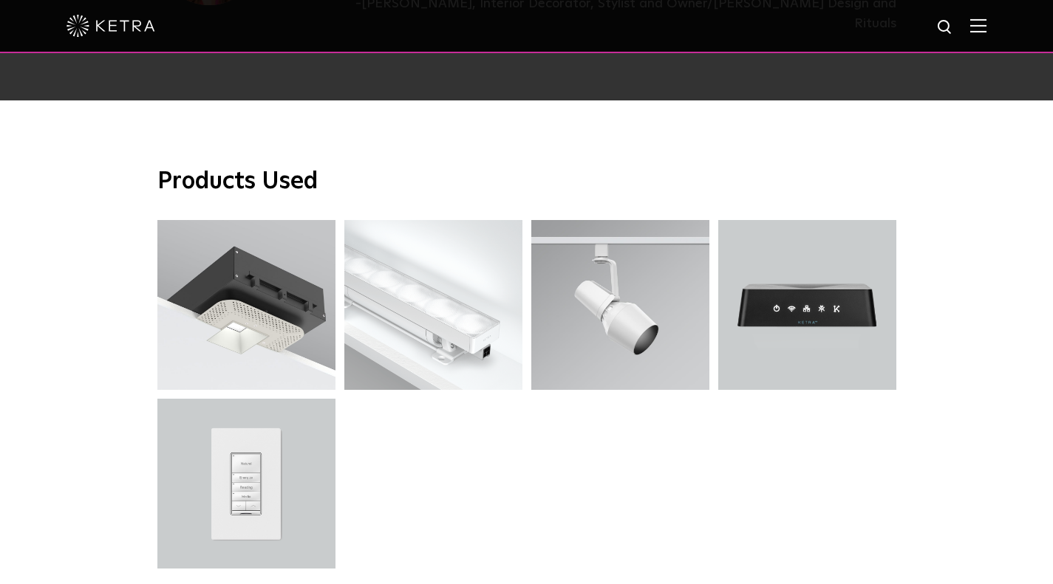
scroll to position [3673, 0]
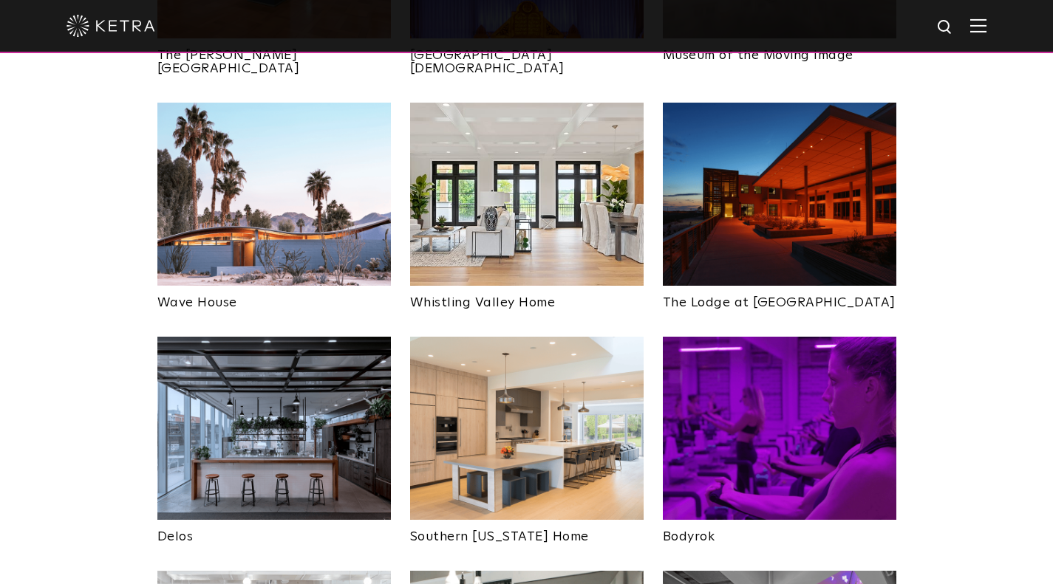
scroll to position [2033, 0]
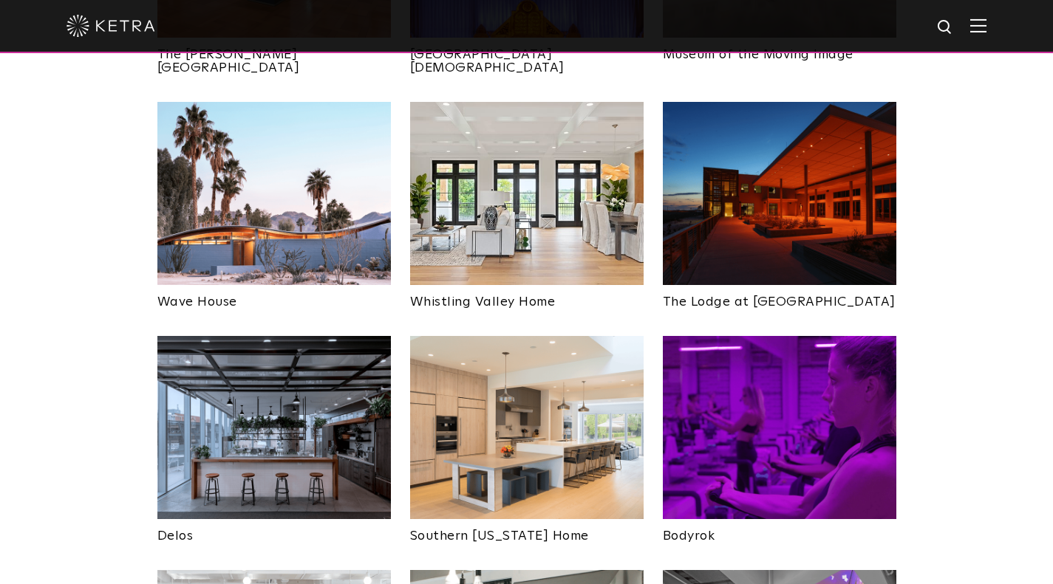
click at [747, 360] on img at bounding box center [779, 427] width 233 height 183
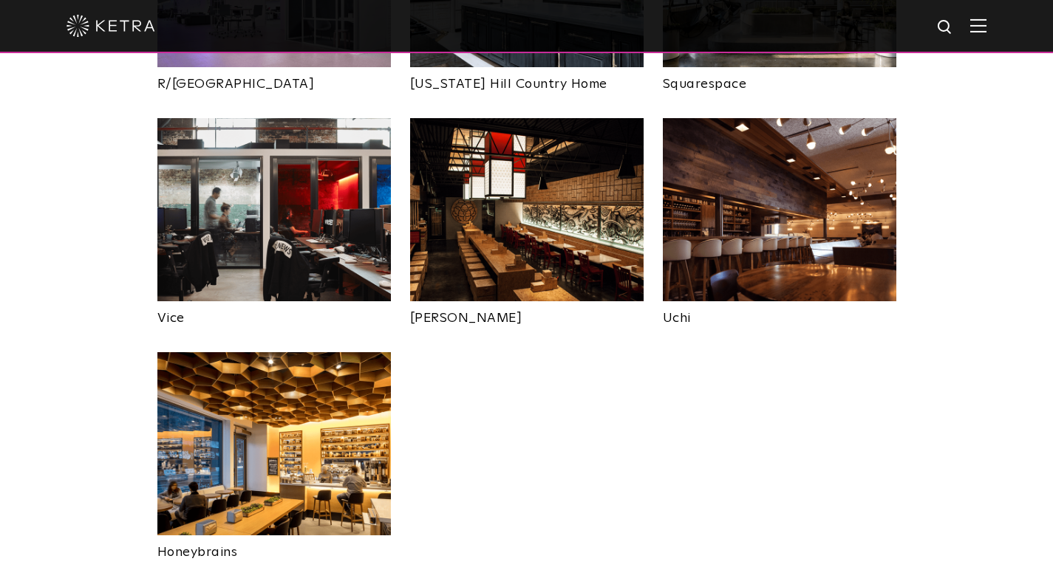
scroll to position [2955, 0]
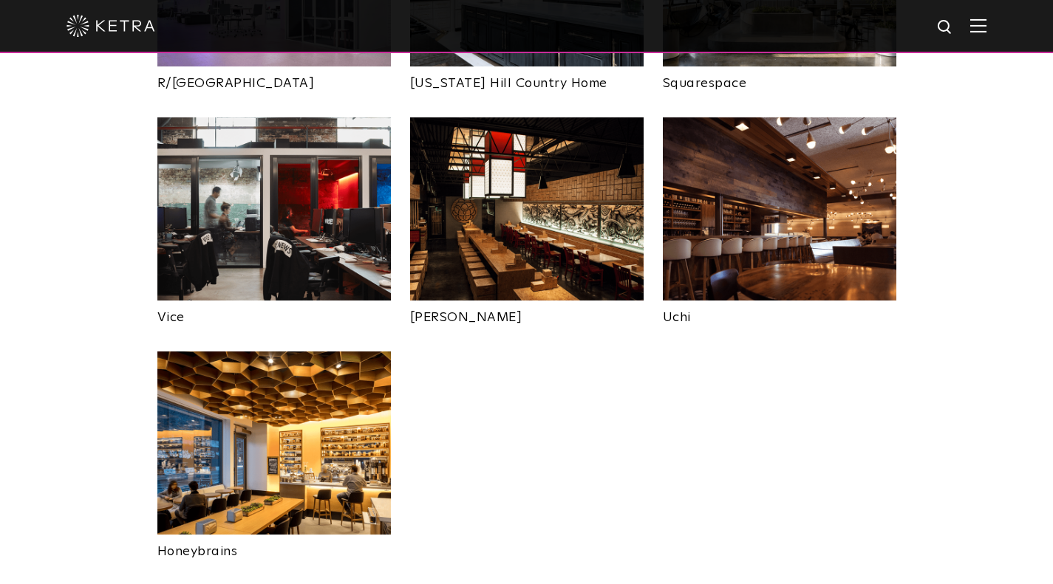
click at [313, 376] on img at bounding box center [273, 443] width 233 height 183
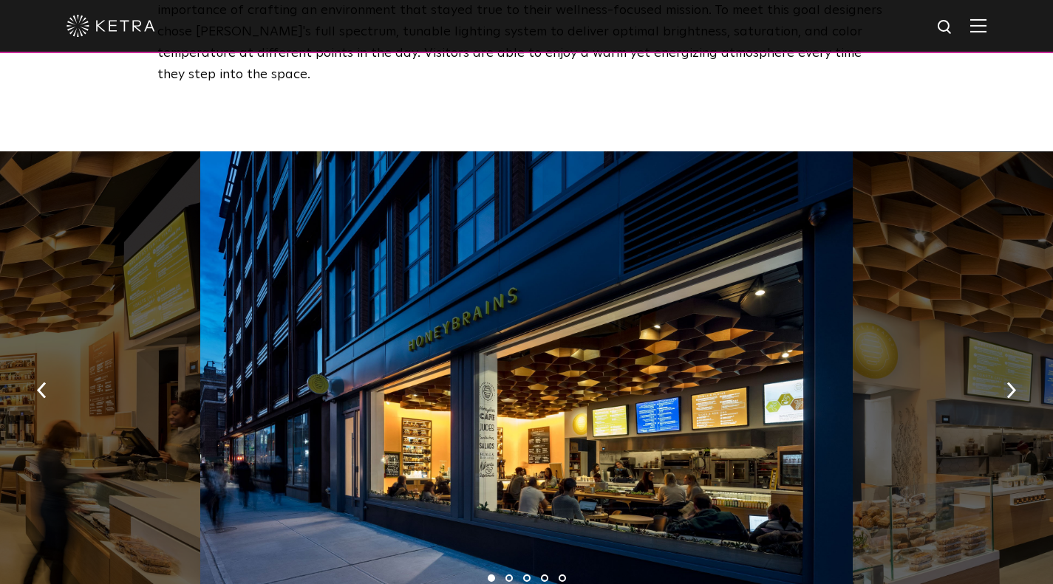
scroll to position [773, 0]
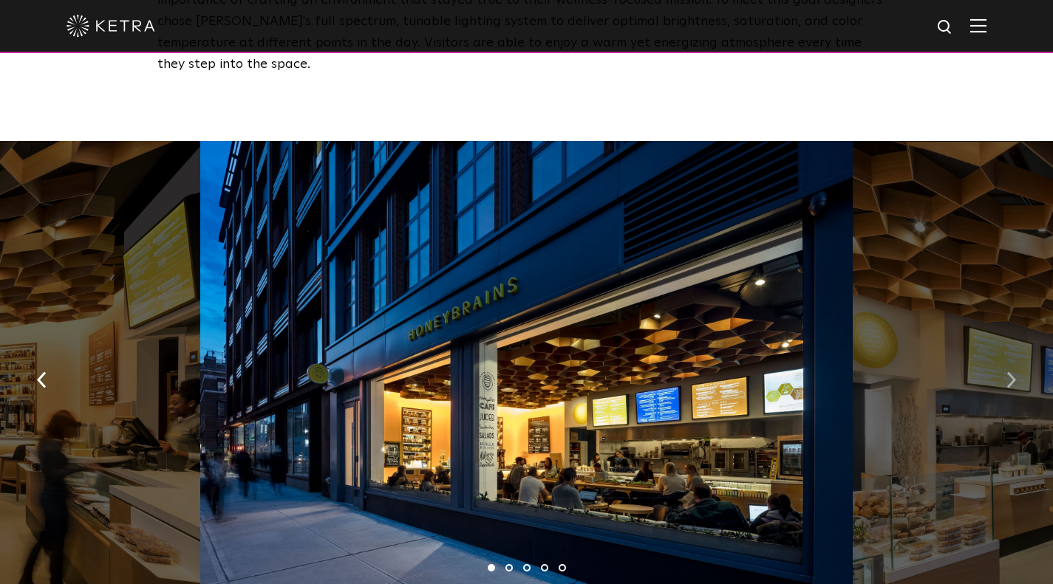
click at [1014, 353] on button "button" at bounding box center [1011, 378] width 32 height 51
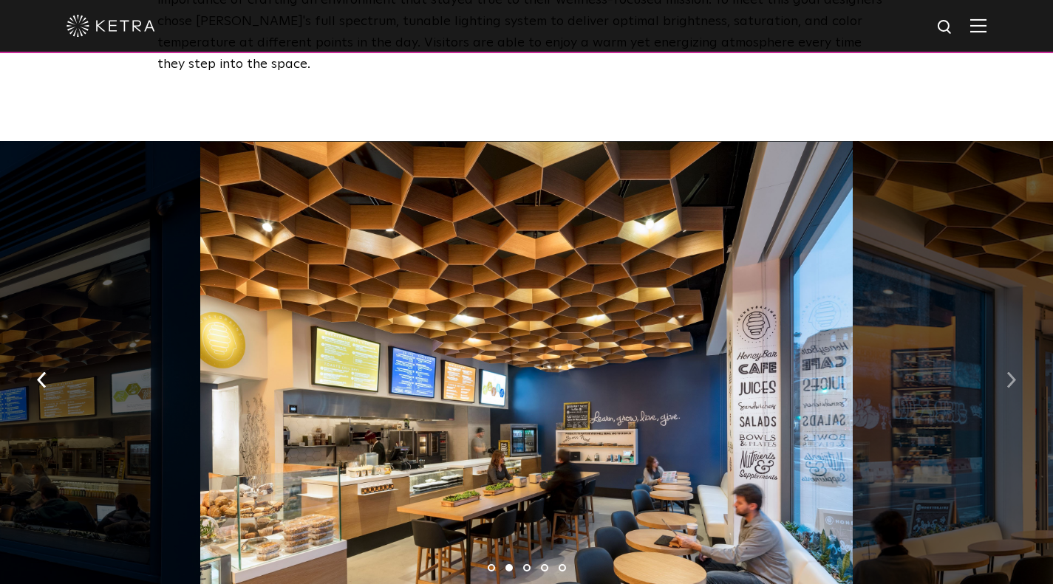
click at [1014, 353] on button "button" at bounding box center [1011, 378] width 32 height 51
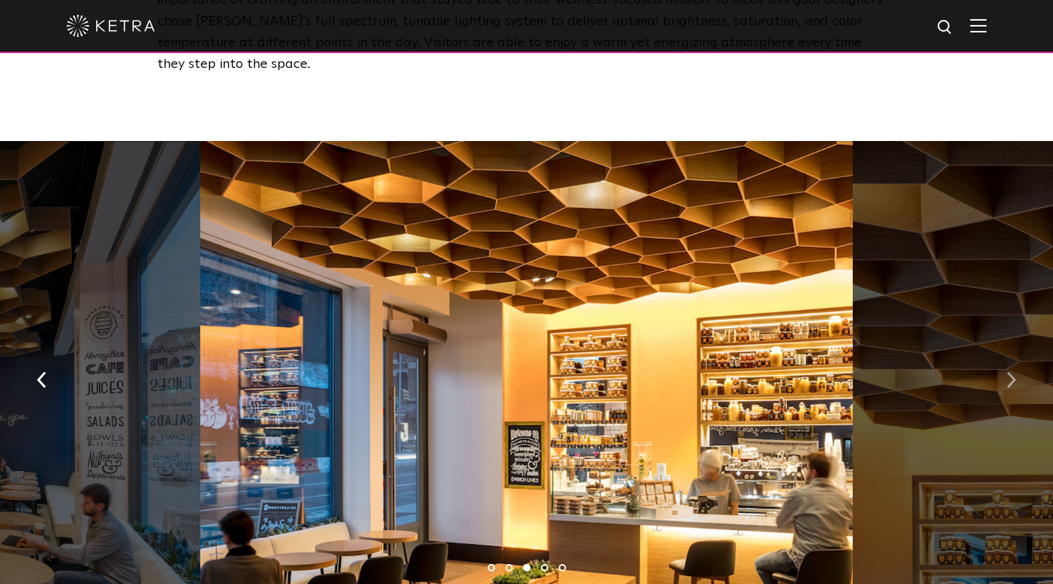
click at [1014, 353] on button "button" at bounding box center [1011, 378] width 32 height 51
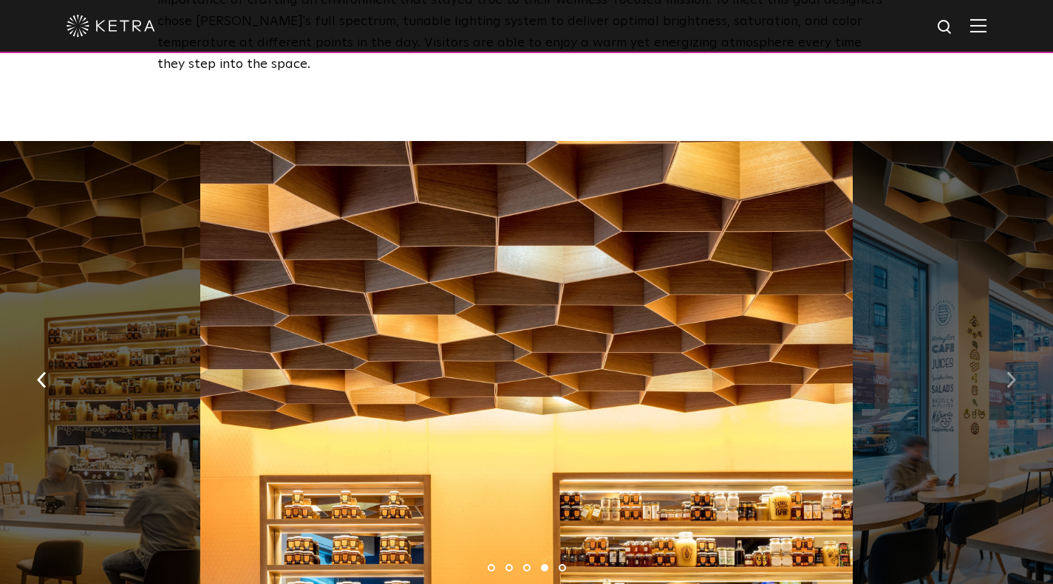
click at [1014, 353] on button "button" at bounding box center [1011, 378] width 32 height 51
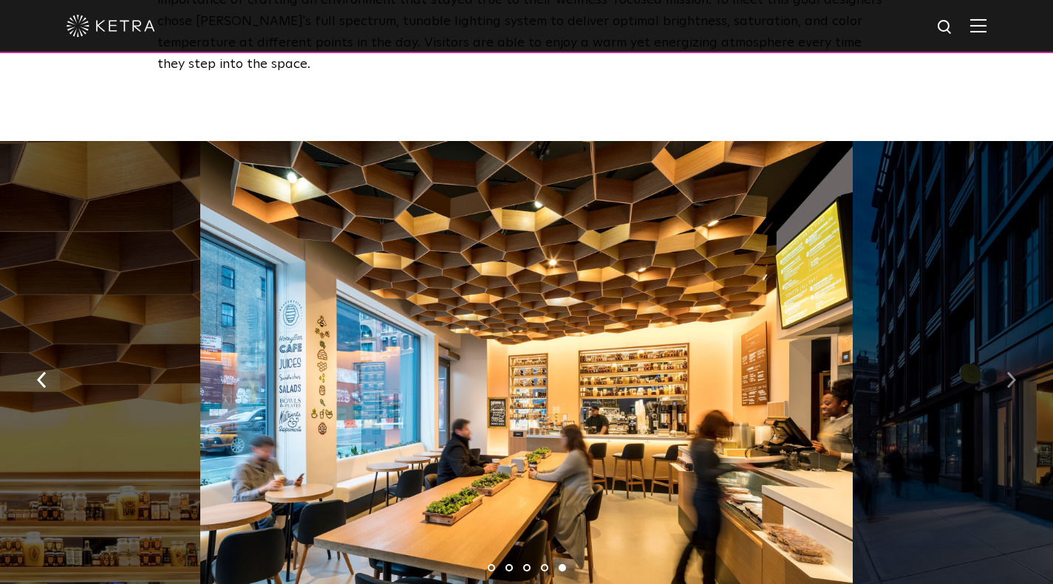
click at [1014, 353] on button "button" at bounding box center [1011, 378] width 32 height 51
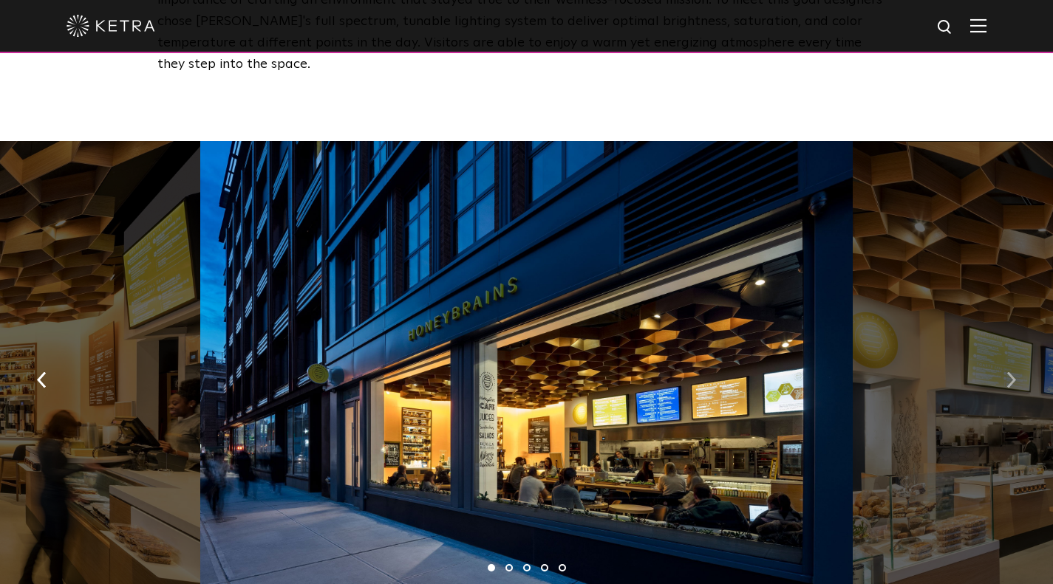
click at [1014, 353] on button "button" at bounding box center [1011, 378] width 32 height 51
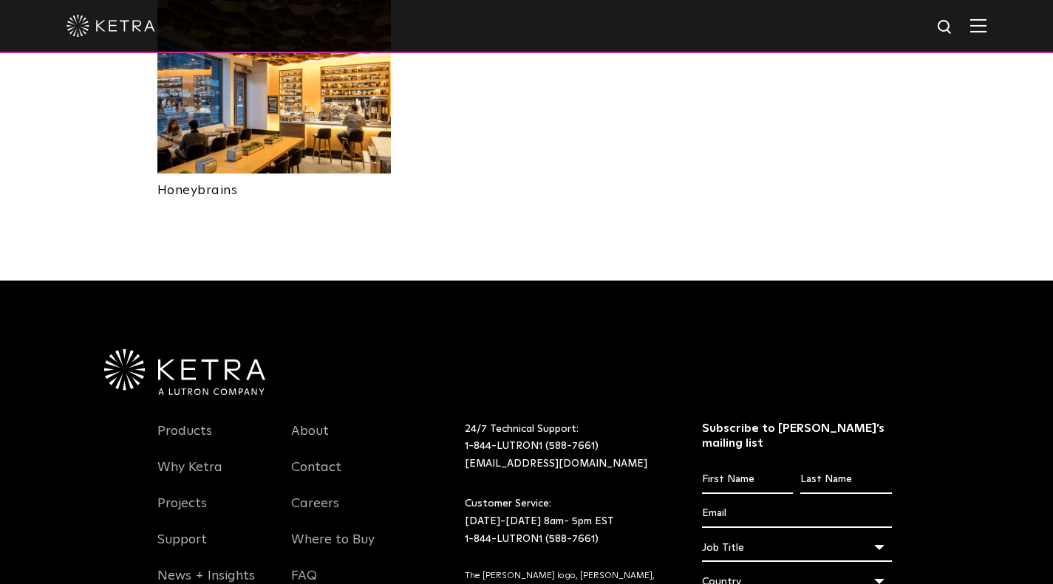
scroll to position [3315, 0]
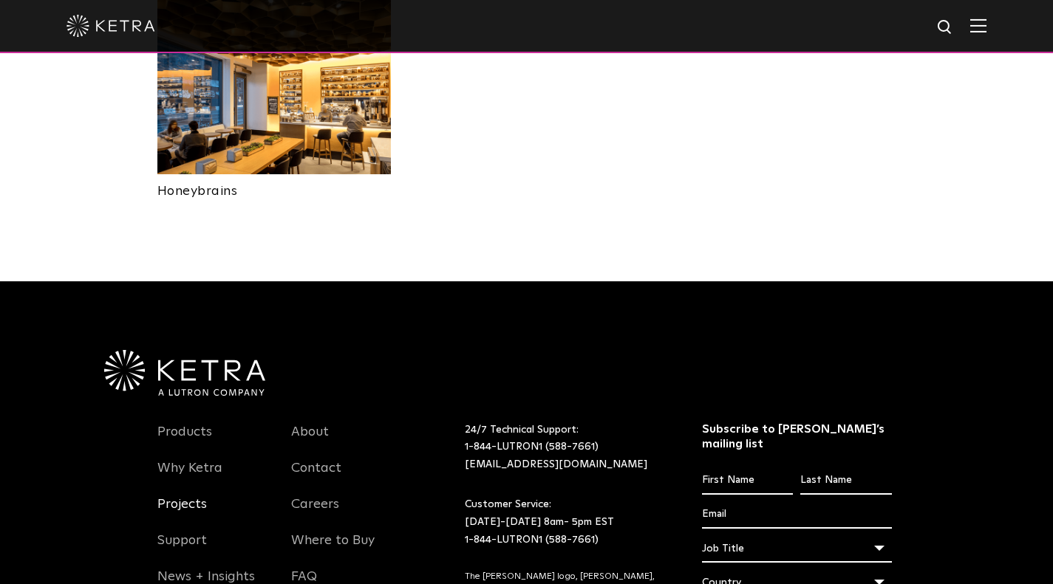
click at [200, 497] on link "Projects" at bounding box center [182, 514] width 50 height 34
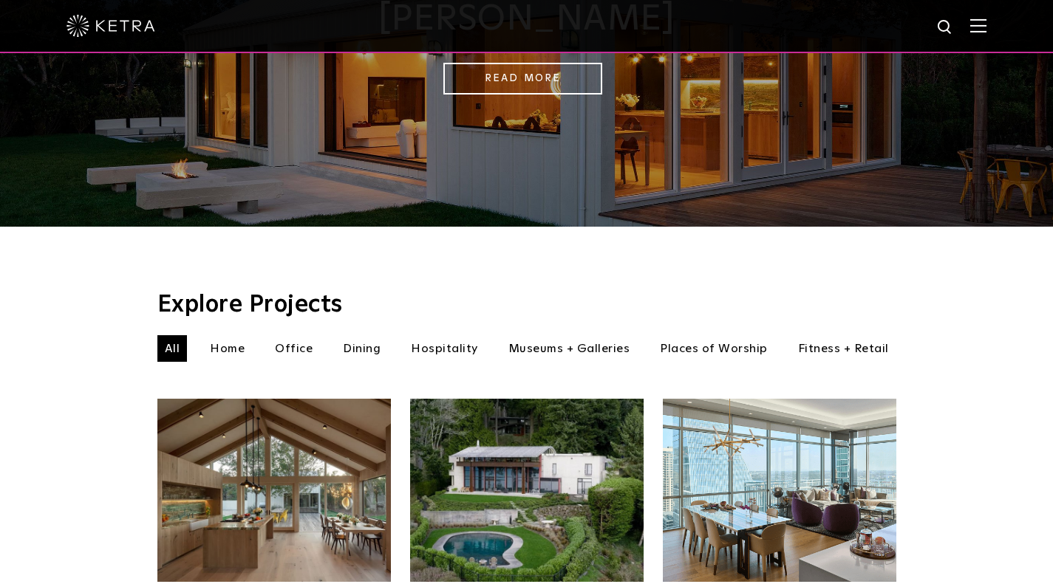
scroll to position [279, 0]
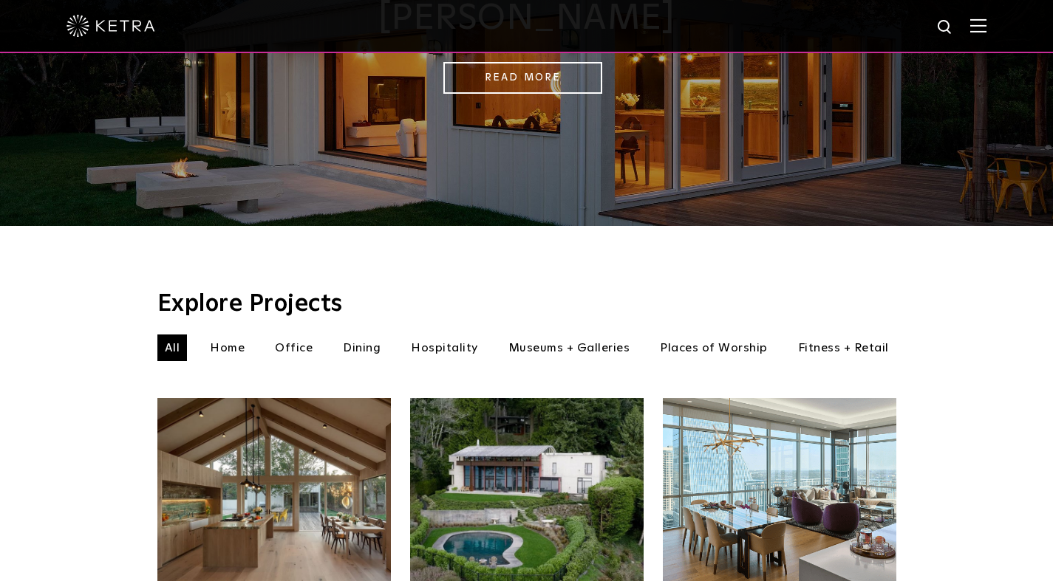
click at [232, 335] on li "Home" at bounding box center [227, 348] width 50 height 27
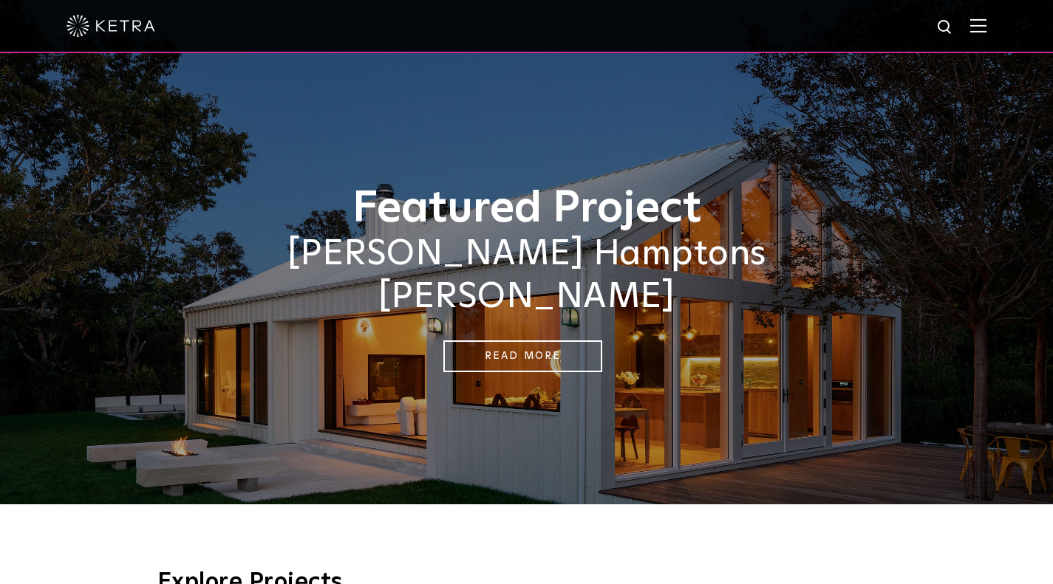
click at [986, 20] on img at bounding box center [978, 25] width 16 height 14
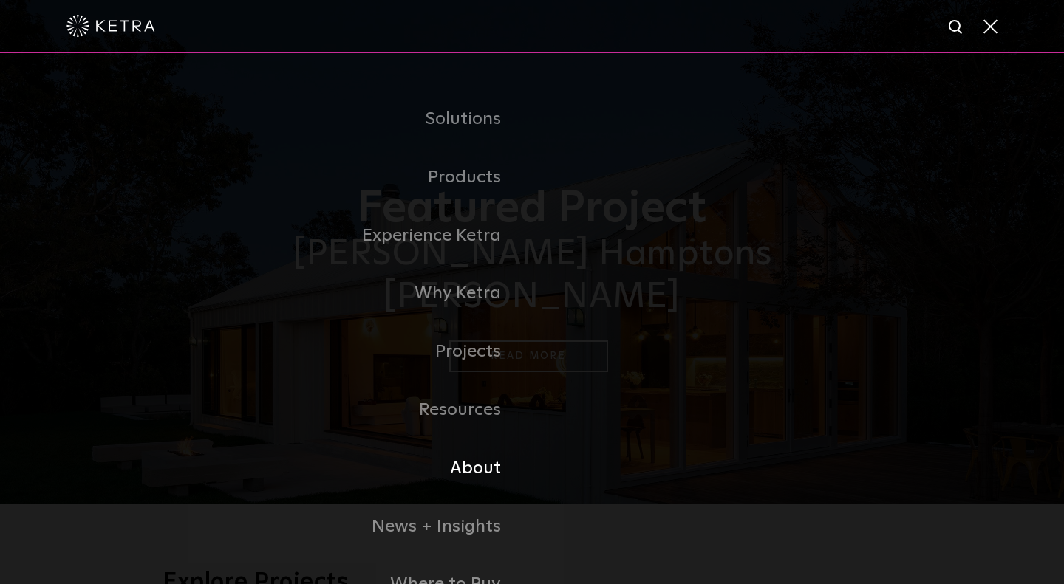
click at [480, 474] on link "About" at bounding box center [347, 469] width 369 height 58
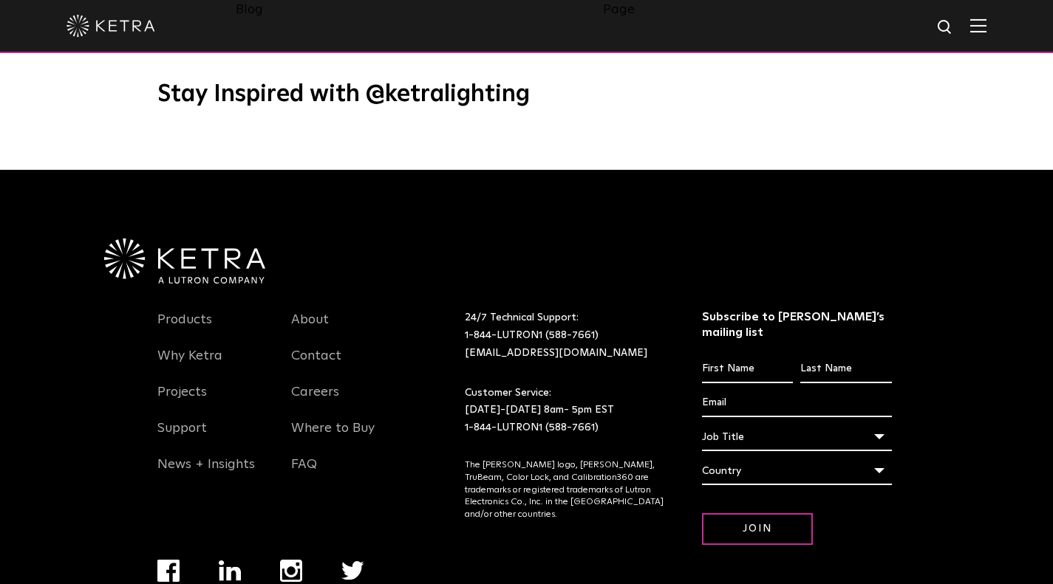
scroll to position [1905, 0]
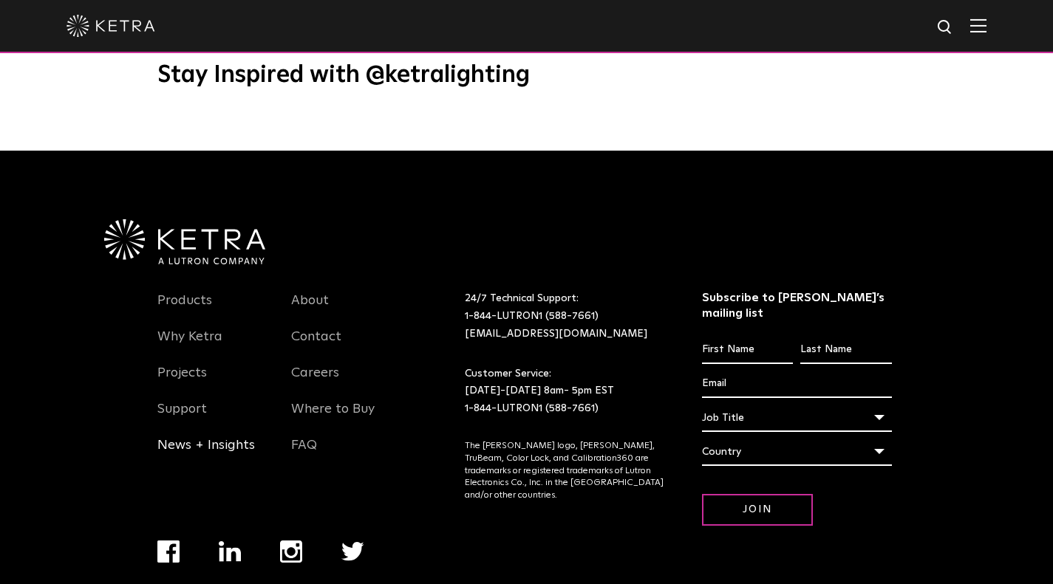
click at [234, 437] on link "News + Insights" at bounding box center [206, 454] width 98 height 34
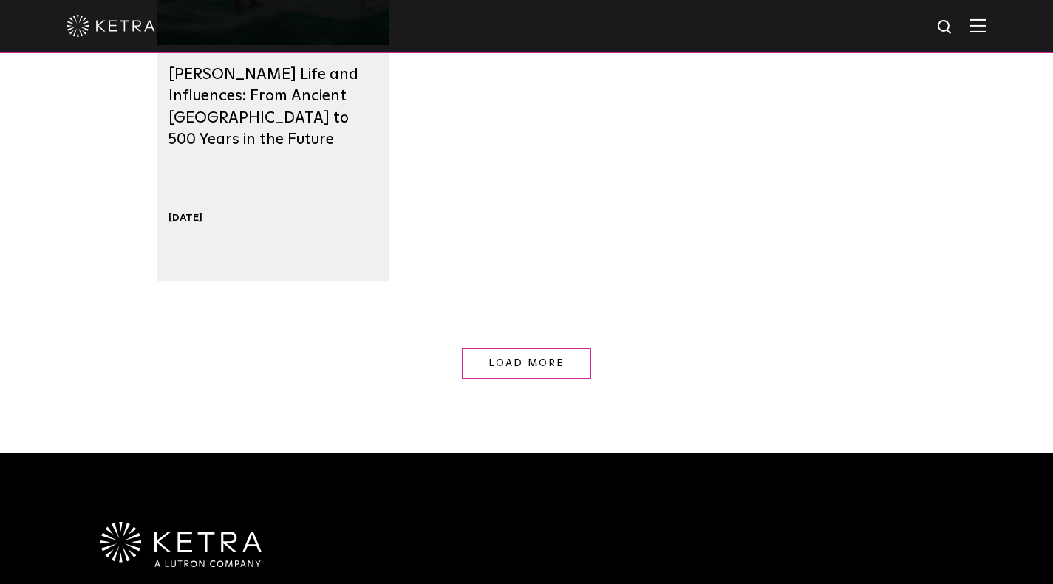
scroll to position [1566, 0]
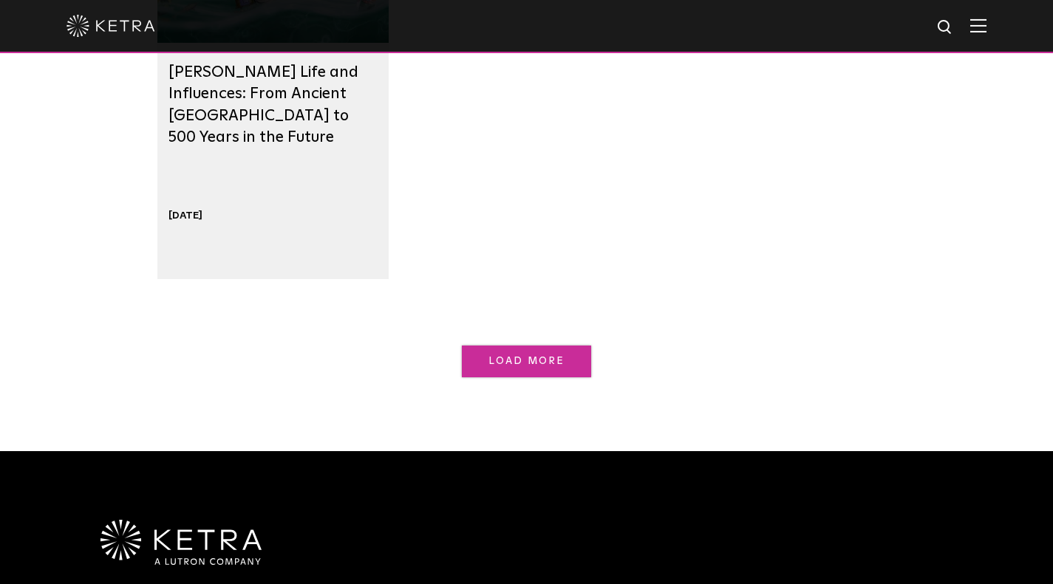
click at [488, 361] on link "Load More" at bounding box center [526, 362] width 129 height 32
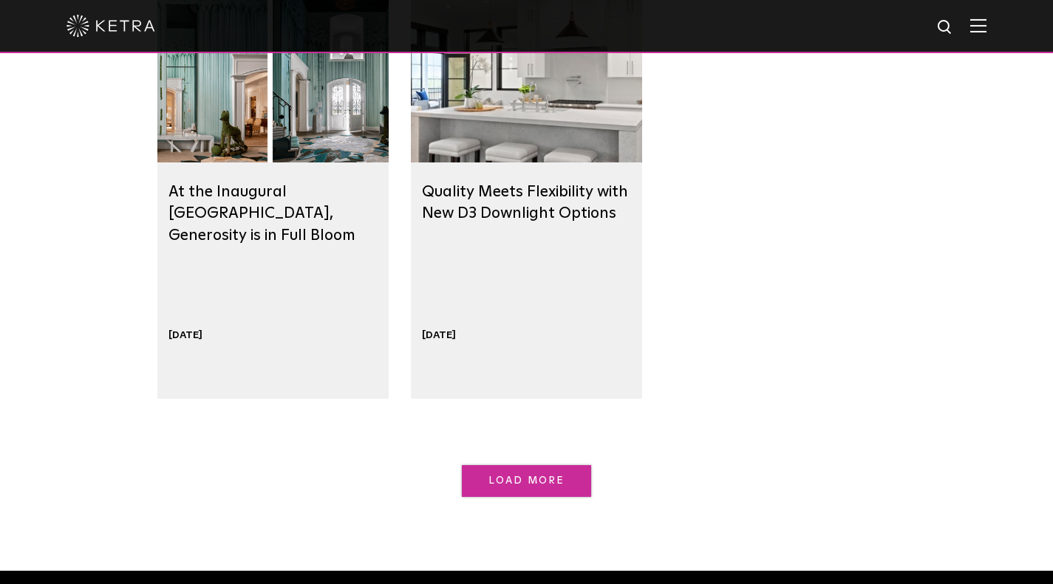
scroll to position [2338, 0]
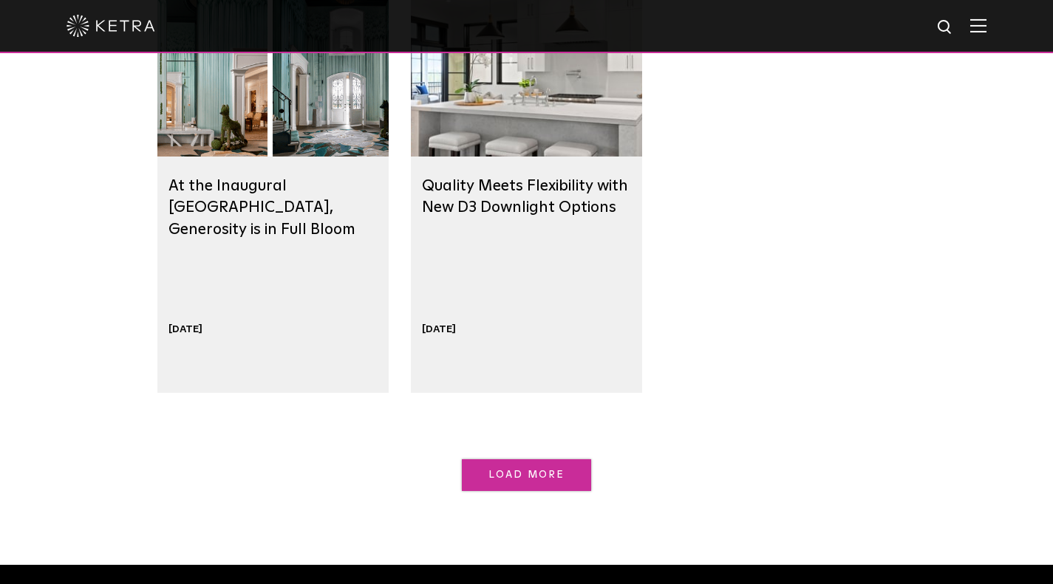
click at [508, 477] on span "Load More" at bounding box center [526, 475] width 77 height 10
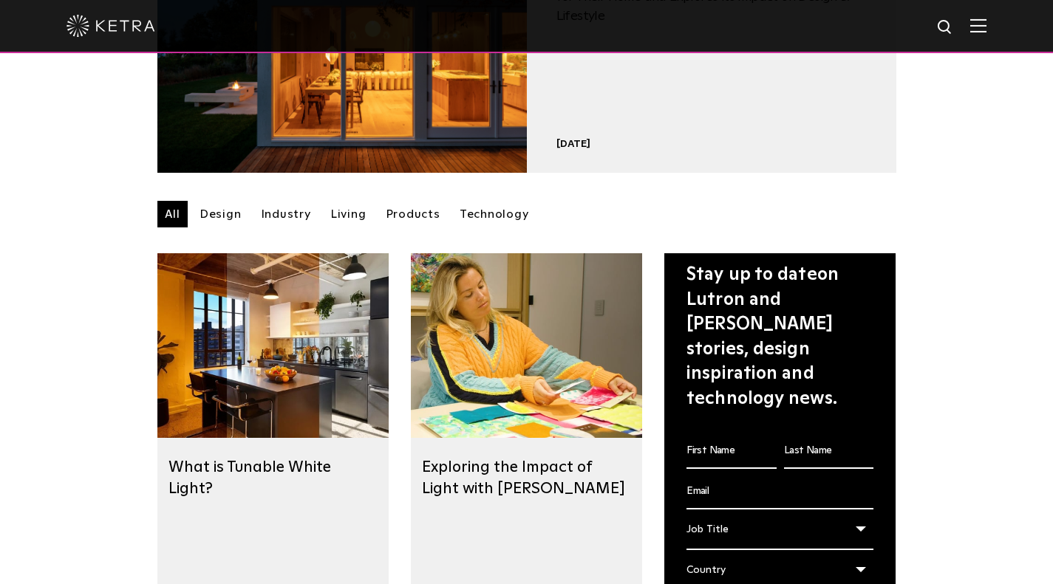
scroll to position [284, 0]
